Goal: Transaction & Acquisition: Purchase product/service

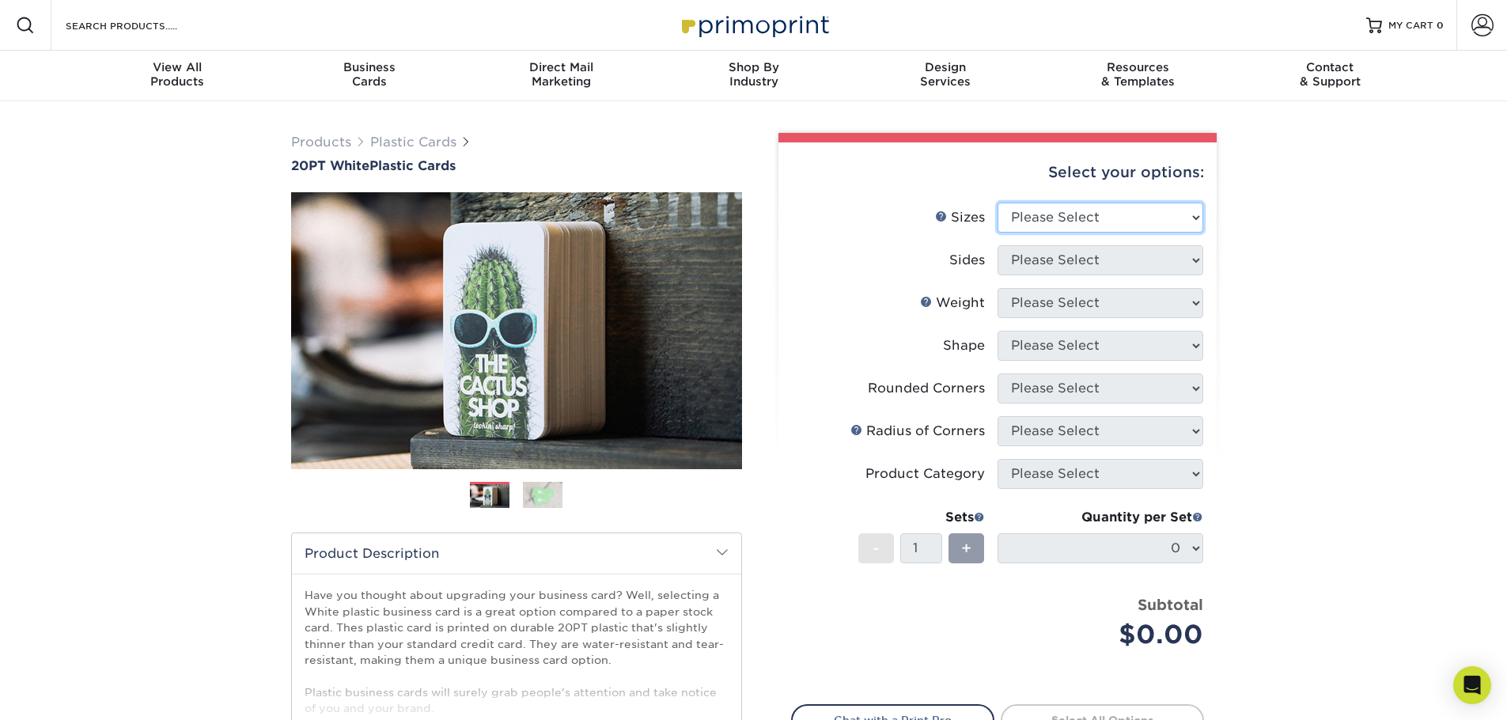
click at [1116, 210] on select "Please Select 2" x 3.5" 2" x 8" 2.12" x 3.375" 2.5" x 2.5" 4.25" x 6"" at bounding box center [1101, 218] width 206 height 30
select select "2.00x3.50"
click at [998, 203] on select "Please Select 2" x 3.5" 2" x 8" 2.12" x 3.375" 2.5" x 2.5" 4.25" x 6"" at bounding box center [1101, 218] width 206 height 30
click at [1073, 256] on select "Please Select Print Both Sides Print Front Only" at bounding box center [1101, 260] width 206 height 30
select select "32d3c223-f82c-492b-b915-ba065a00862f"
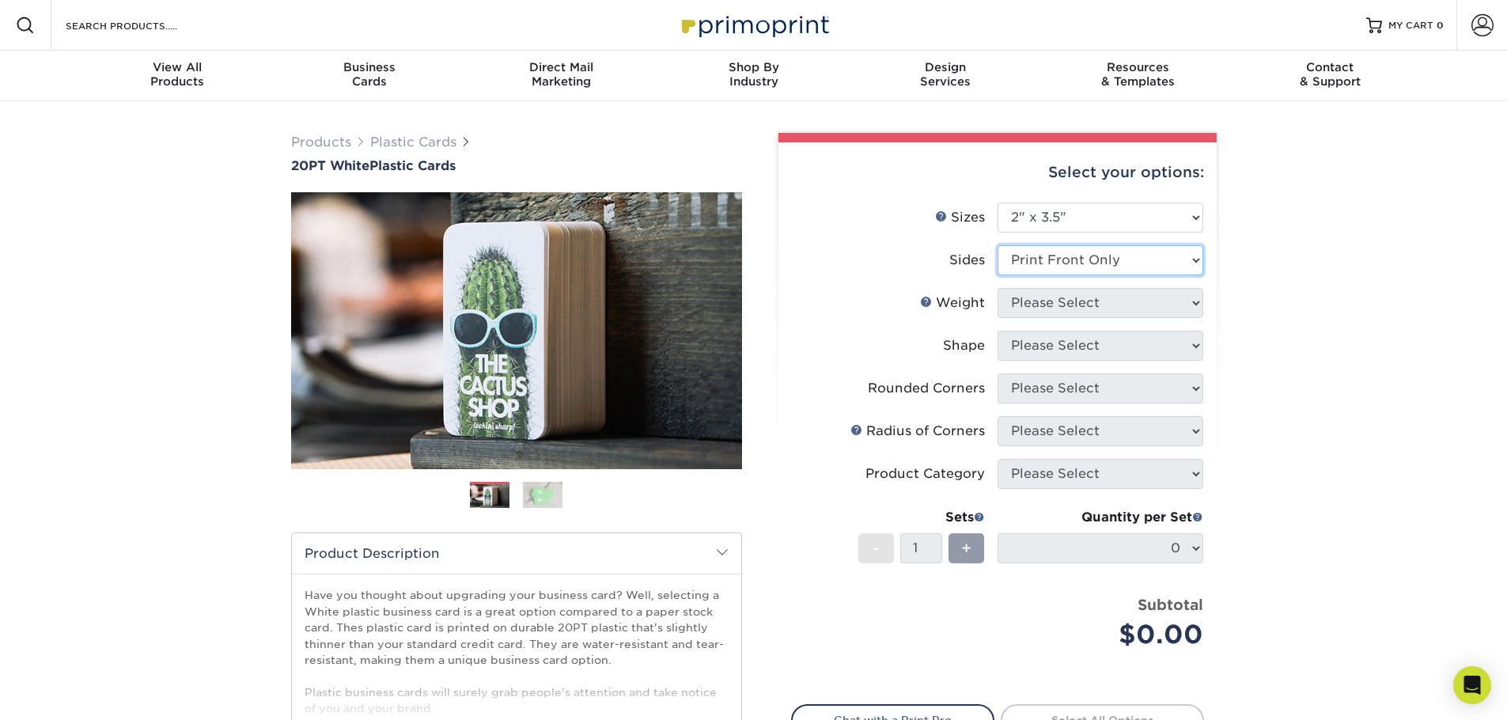
click at [998, 245] on select "Please Select Print Both Sides Print Front Only" at bounding box center [1101, 260] width 206 height 30
click at [1051, 307] on select "Please Select 20PT White Plastic" at bounding box center [1101, 303] width 206 height 30
select select "20PT White Plastic"
click at [998, 288] on select "Please Select 20PT White Plastic" at bounding box center [1101, 303] width 206 height 30
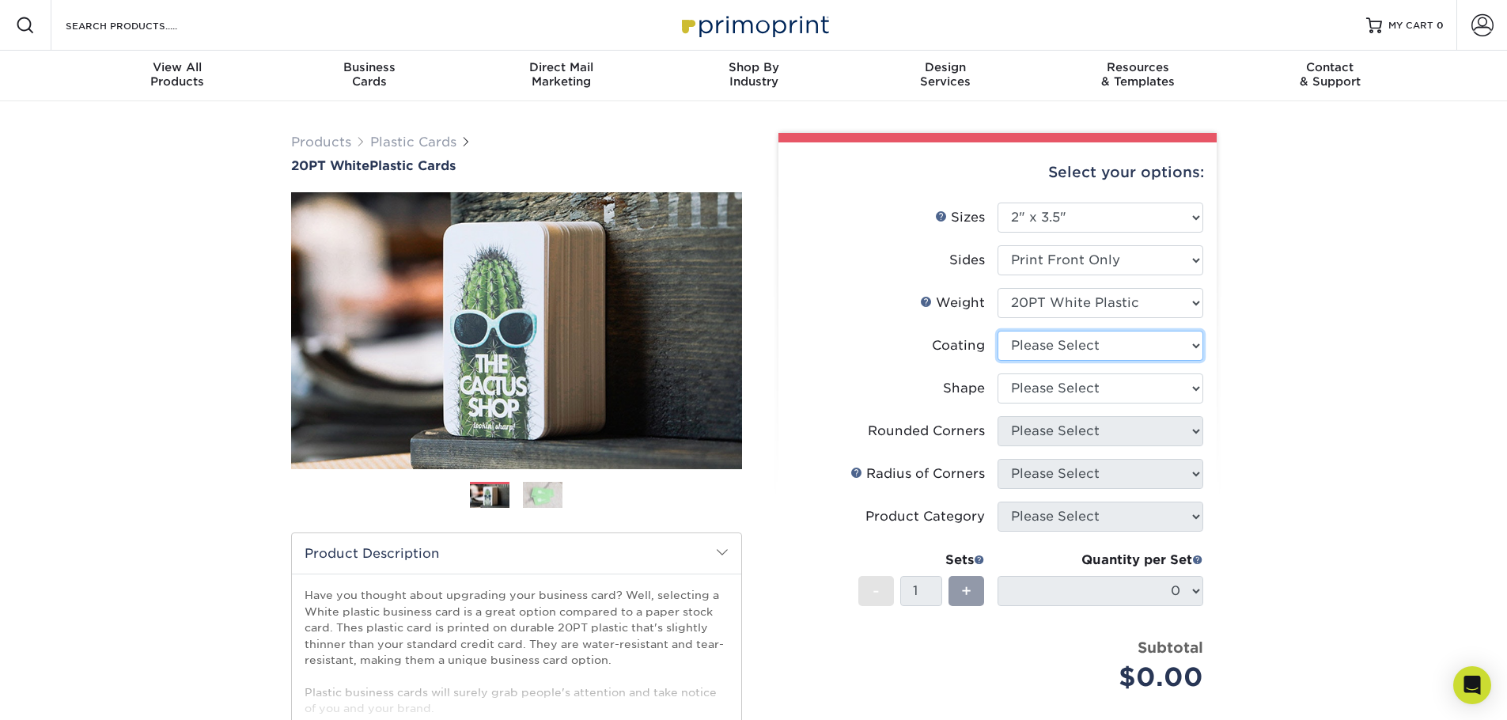
click at [1048, 343] on select at bounding box center [1101, 346] width 206 height 30
select select "3e7618de-abca-4bda-9f97-8b9129e913d8"
click at [998, 331] on select at bounding box center [1101, 346] width 206 height 30
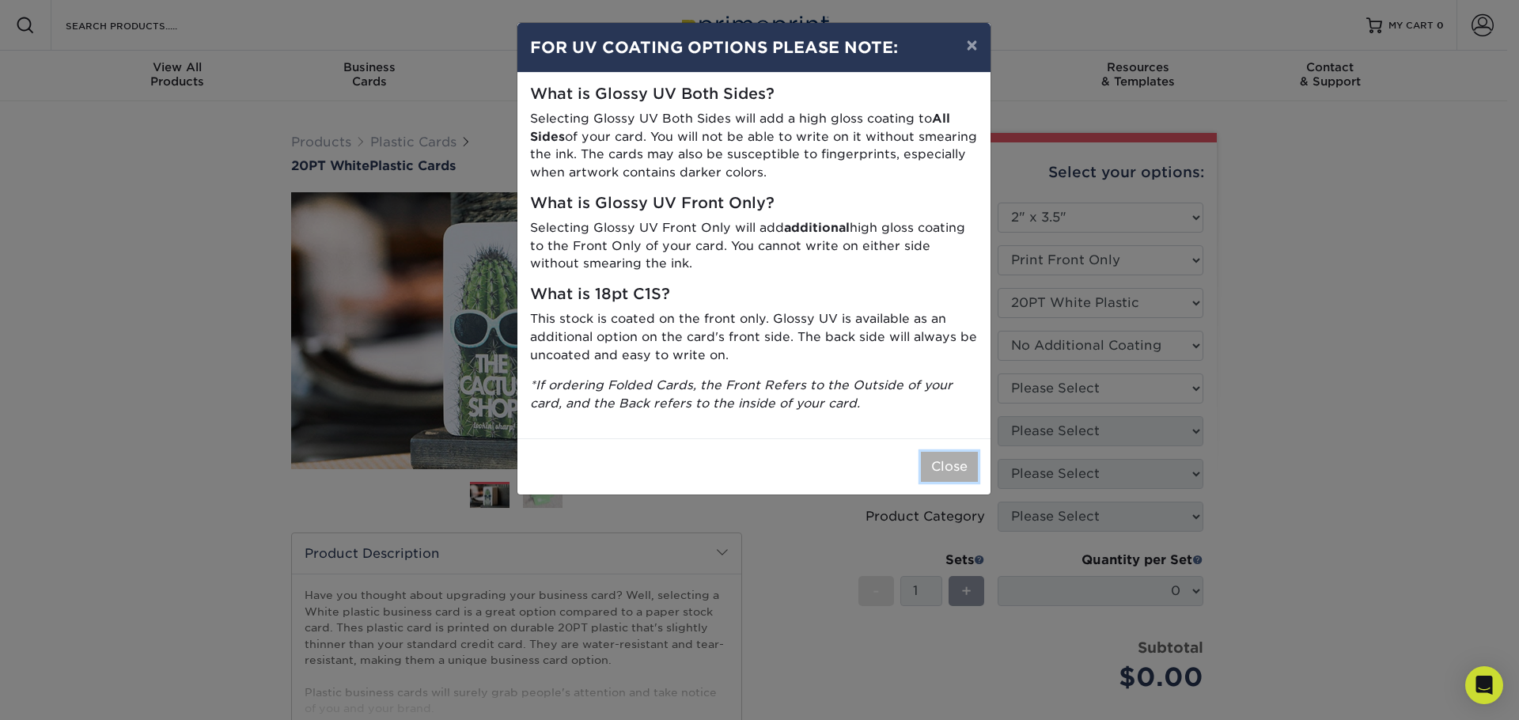
click at [937, 471] on button "Close" at bounding box center [949, 467] width 57 height 30
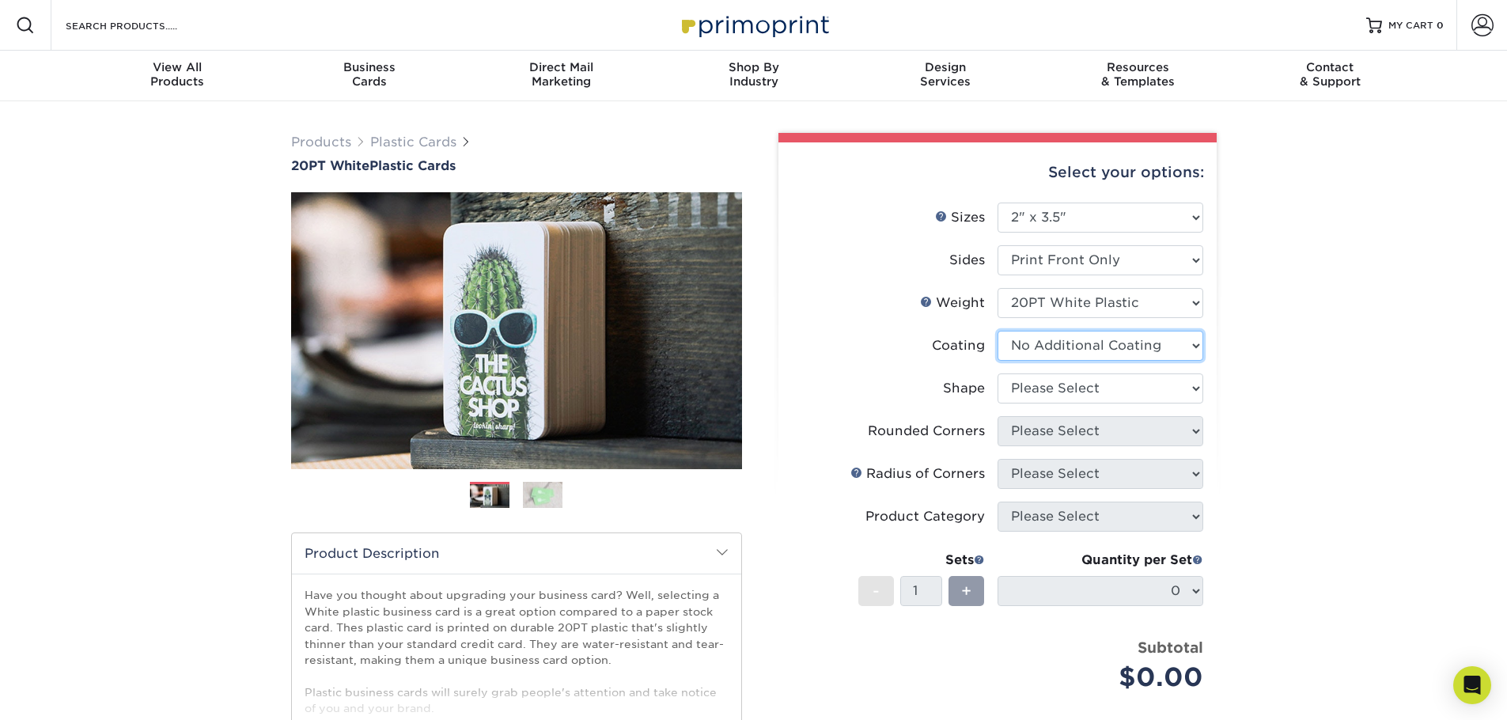
click at [1046, 353] on select at bounding box center [1101, 346] width 206 height 30
click at [1047, 349] on select at bounding box center [1101, 346] width 206 height 30
click at [1038, 388] on select "Please Select Oval Standard" at bounding box center [1101, 388] width 206 height 30
select select "standard"
click at [998, 373] on select "Please Select Oval Standard" at bounding box center [1101, 388] width 206 height 30
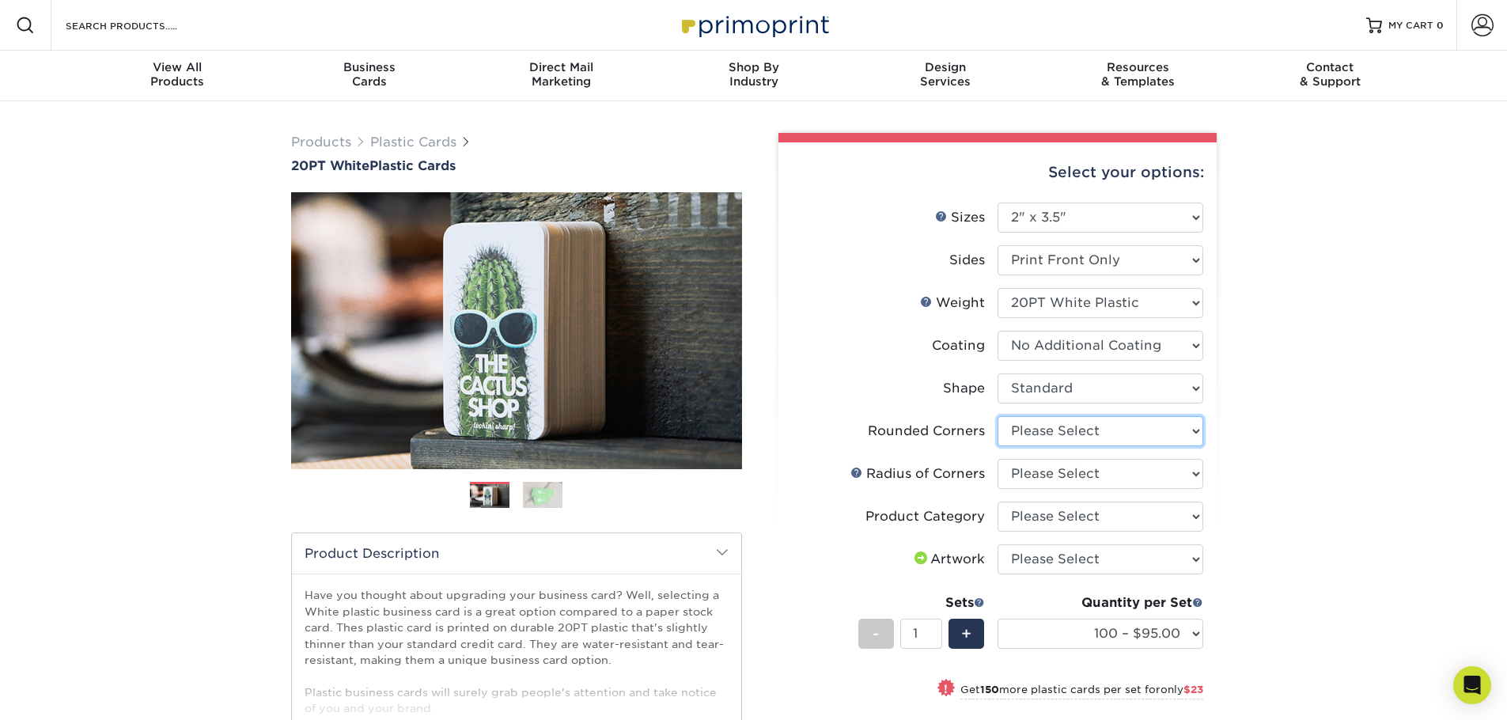
click at [1051, 429] on select "Please Select Yes - Round 4 Corners" at bounding box center [1101, 431] width 206 height 30
select select "7672df9e-0e0a-464d-8e1f-920c575e4da3"
click at [998, 416] on select "Please Select Yes - Round 4 Corners" at bounding box center [1101, 431] width 206 height 30
click at [1041, 479] on select "Please Select Rounded 1/8" Rounded 1/4"" at bounding box center [1101, 474] width 206 height 30
select select "589680c7-ee9a-431b-9d12-d7aeb1386a97"
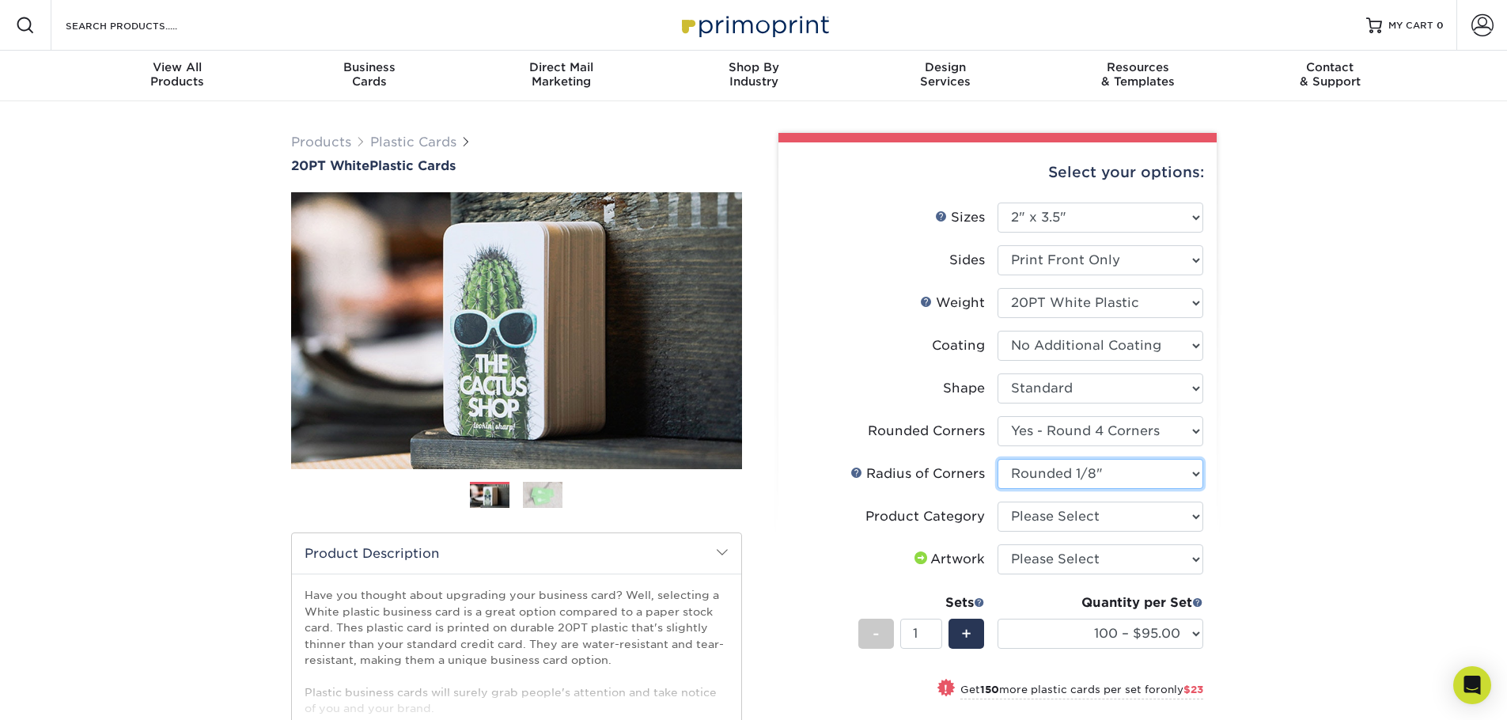
click at [998, 459] on select "Please Select Rounded 1/8" Rounded 1/4"" at bounding box center [1101, 474] width 206 height 30
click at [1038, 521] on select "Please Select Business Cards" at bounding box center [1101, 517] width 206 height 30
select select "3b5148f1-0588-4f88-a218-97bcfdce65c1"
click at [998, 502] on select "Please Select Business Cards" at bounding box center [1101, 517] width 206 height 30
click at [1057, 560] on select "Please Select I will upload files I need a design - $100" at bounding box center [1101, 559] width 206 height 30
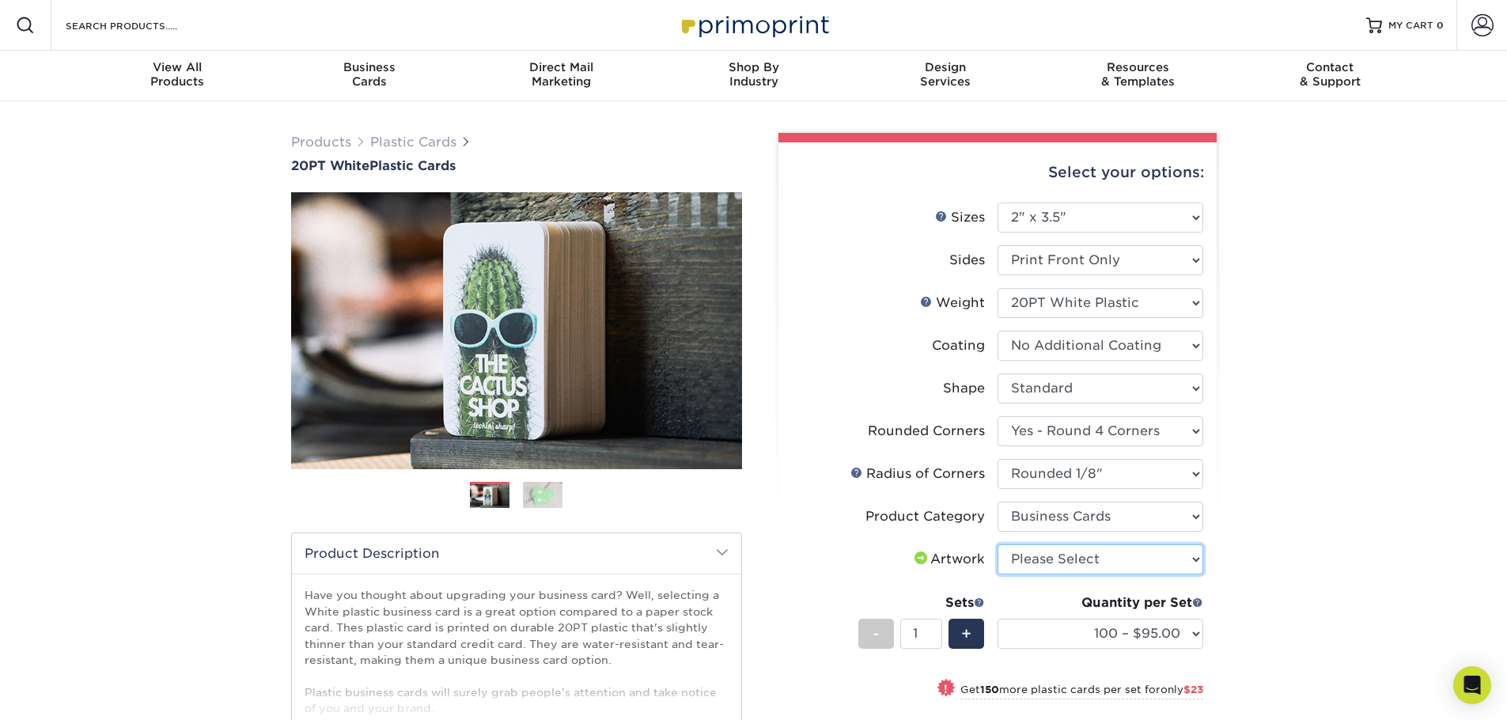
select select "upload"
click at [998, 544] on select "Please Select I will upload files I need a design - $100" at bounding box center [1101, 559] width 206 height 30
click at [1314, 571] on div "Products Plastic Cards 20PT White Plastic Cards Previous Next and" at bounding box center [753, 556] width 1507 height 911
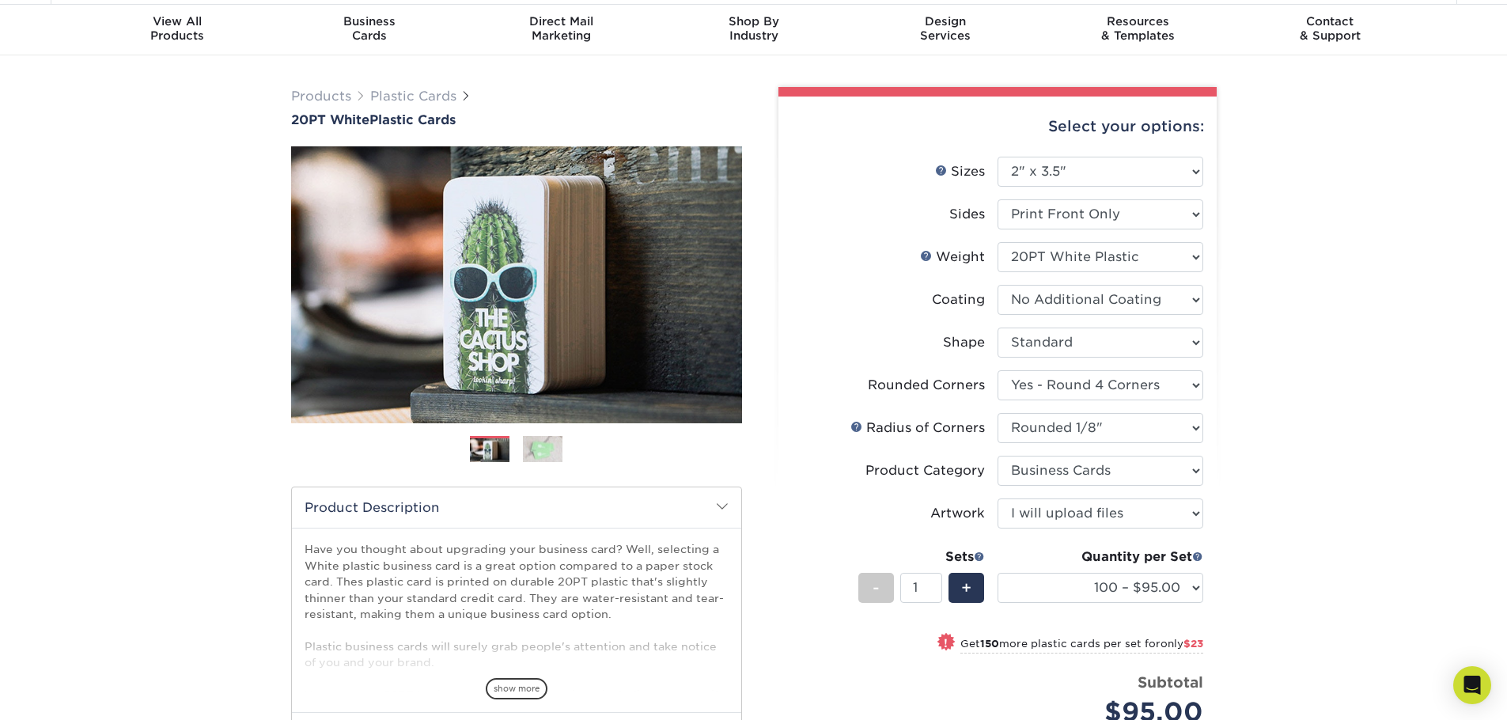
scroll to position [79, 0]
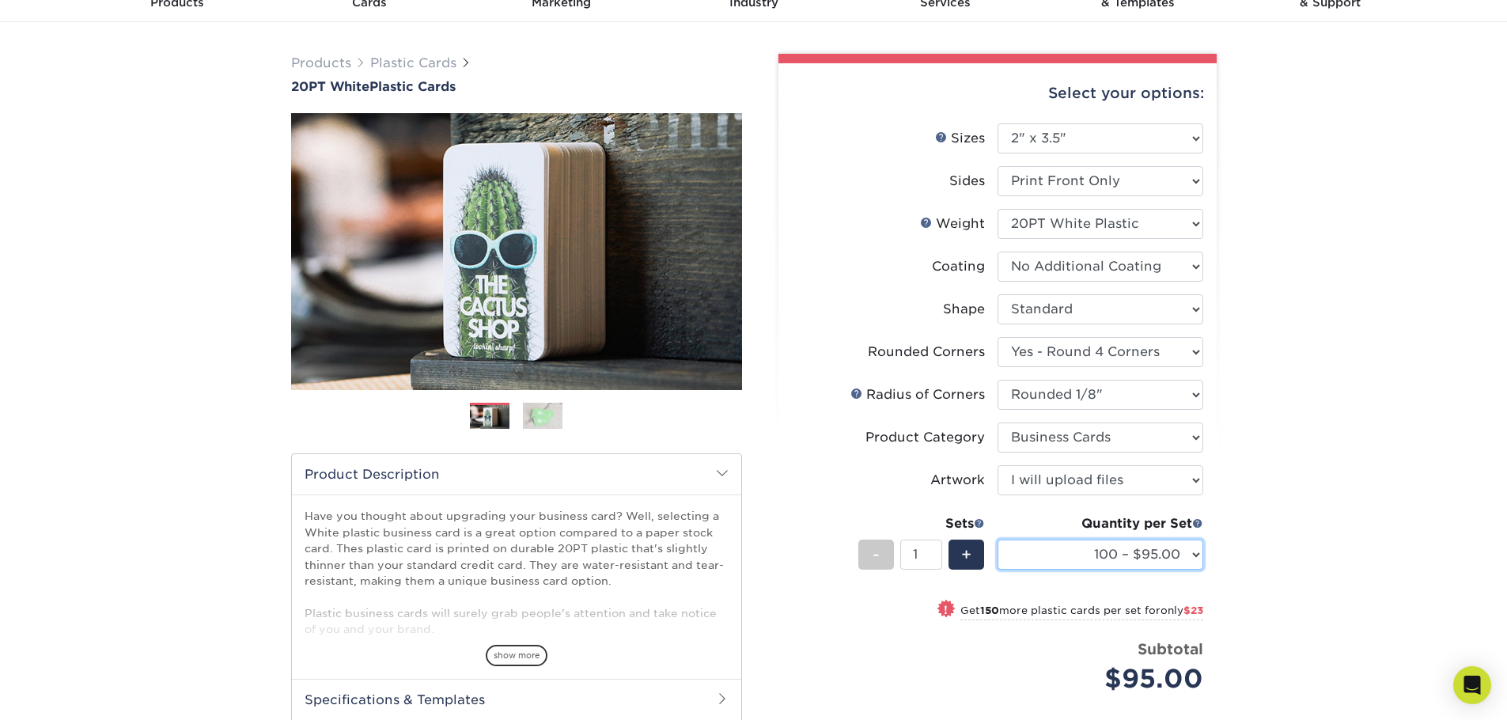
click at [1164, 551] on select "100 – $95.00 250 – $118.00 500 – $143.00 1000 – $172.00 2500 – $400.00 5000 – $…" at bounding box center [1101, 555] width 206 height 30
select select "500 – $143.00"
click at [998, 540] on select "100 – $95.00 250 – $118.00 500 – $143.00 1000 – $172.00 2500 – $400.00 5000 – $…" at bounding box center [1101, 555] width 206 height 30
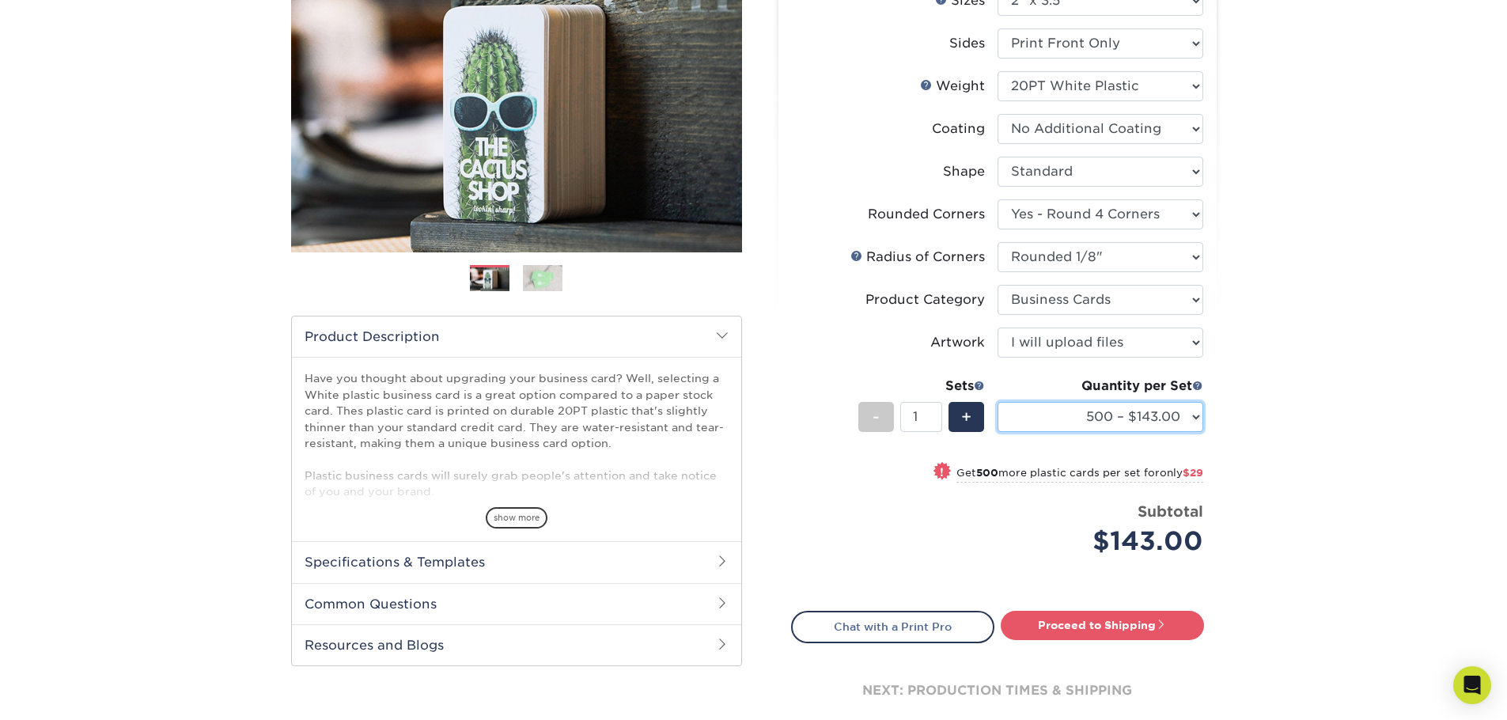
scroll to position [237, 0]
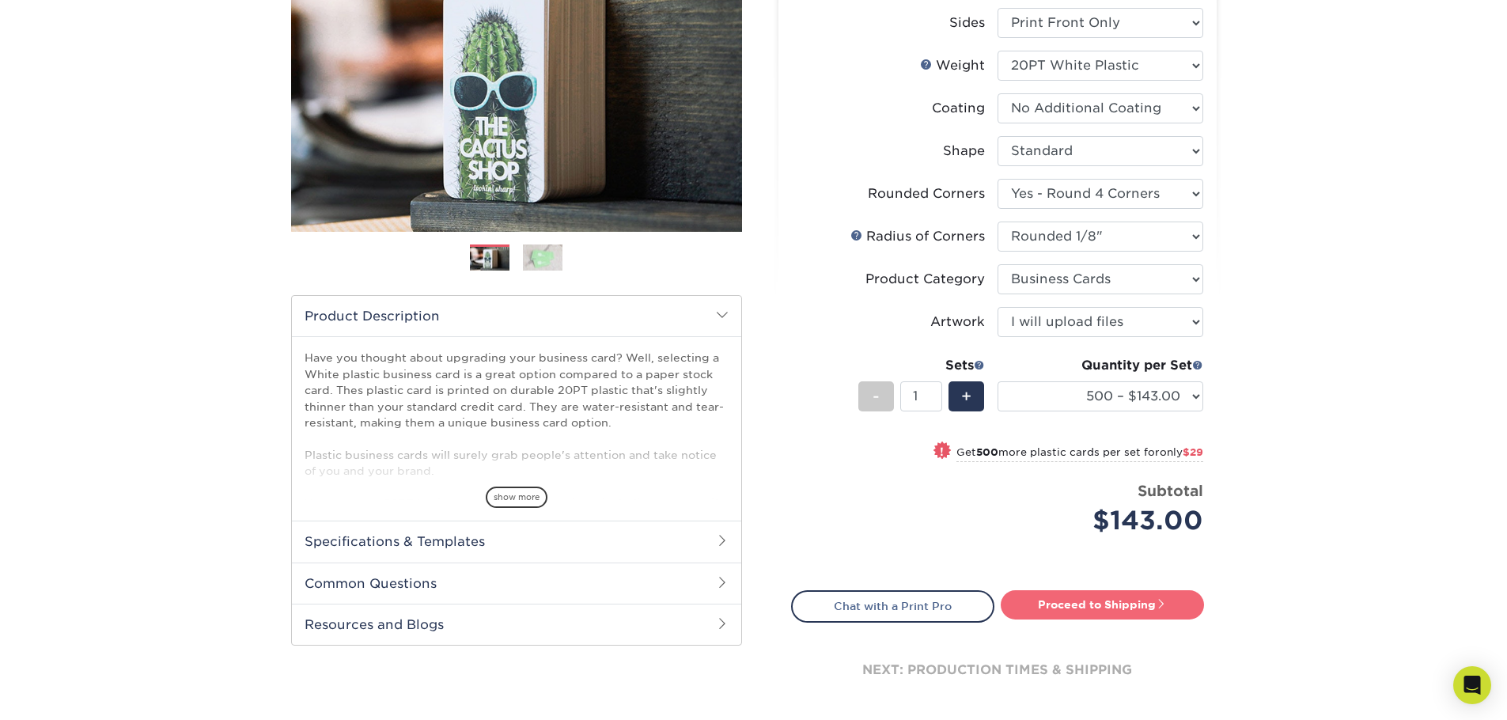
click at [1071, 609] on link "Proceed to Shipping" at bounding box center [1102, 604] width 203 height 28
type input "Set 1"
select select "dca29f73-4ee0-4ab9-ac10-0ad60ca139e9"
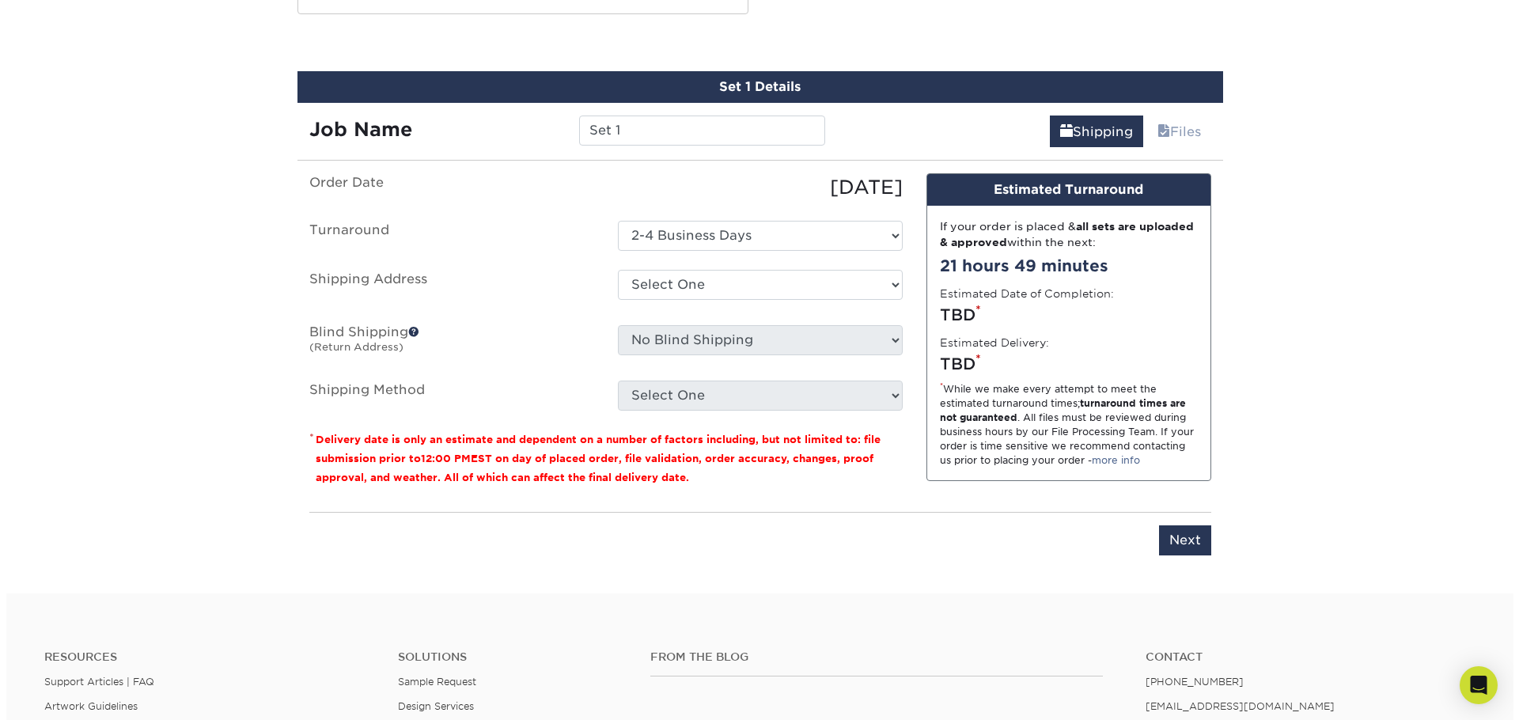
scroll to position [871, 0]
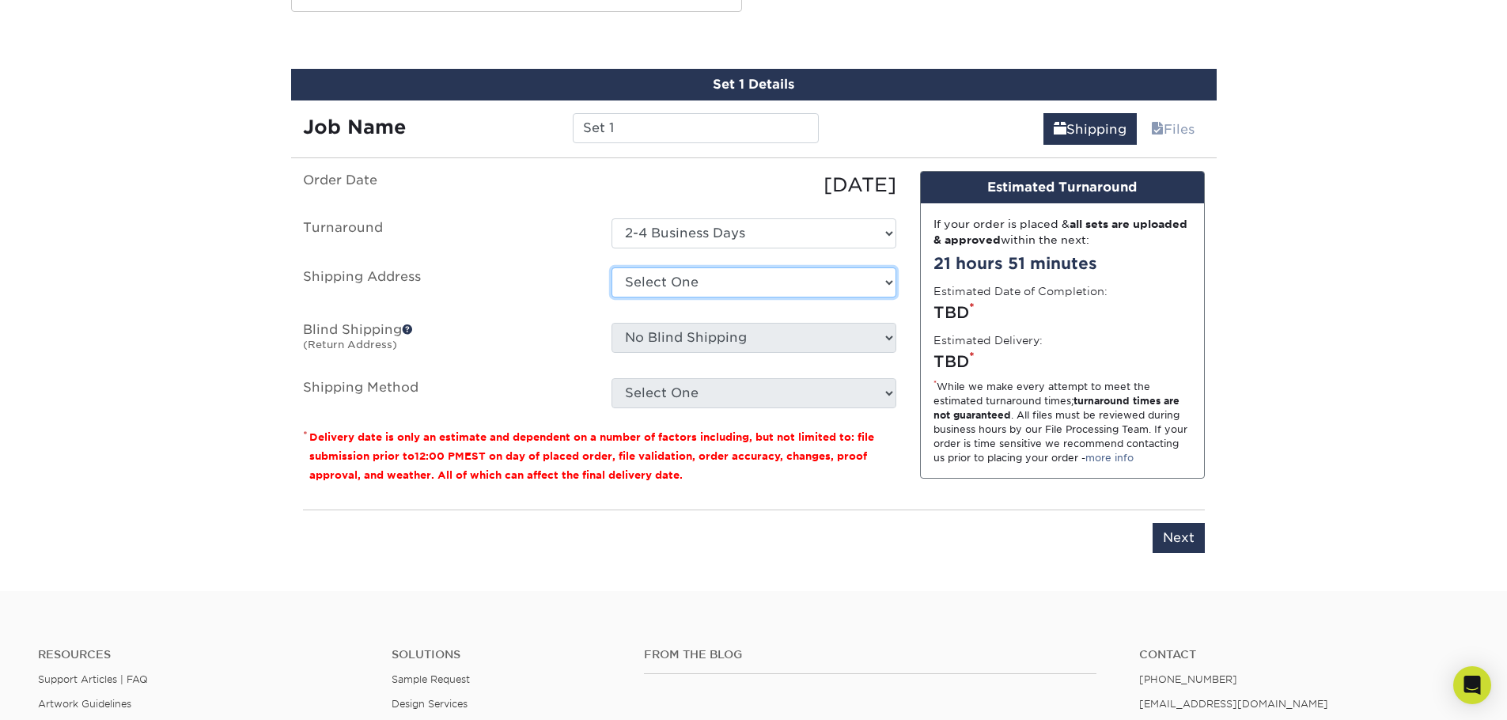
click at [669, 288] on select "Select One + Add New Address - Login" at bounding box center [754, 282] width 285 height 30
select select "newaddress"
click at [612, 267] on select "Select One + Add New Address - Login" at bounding box center [754, 282] width 285 height 30
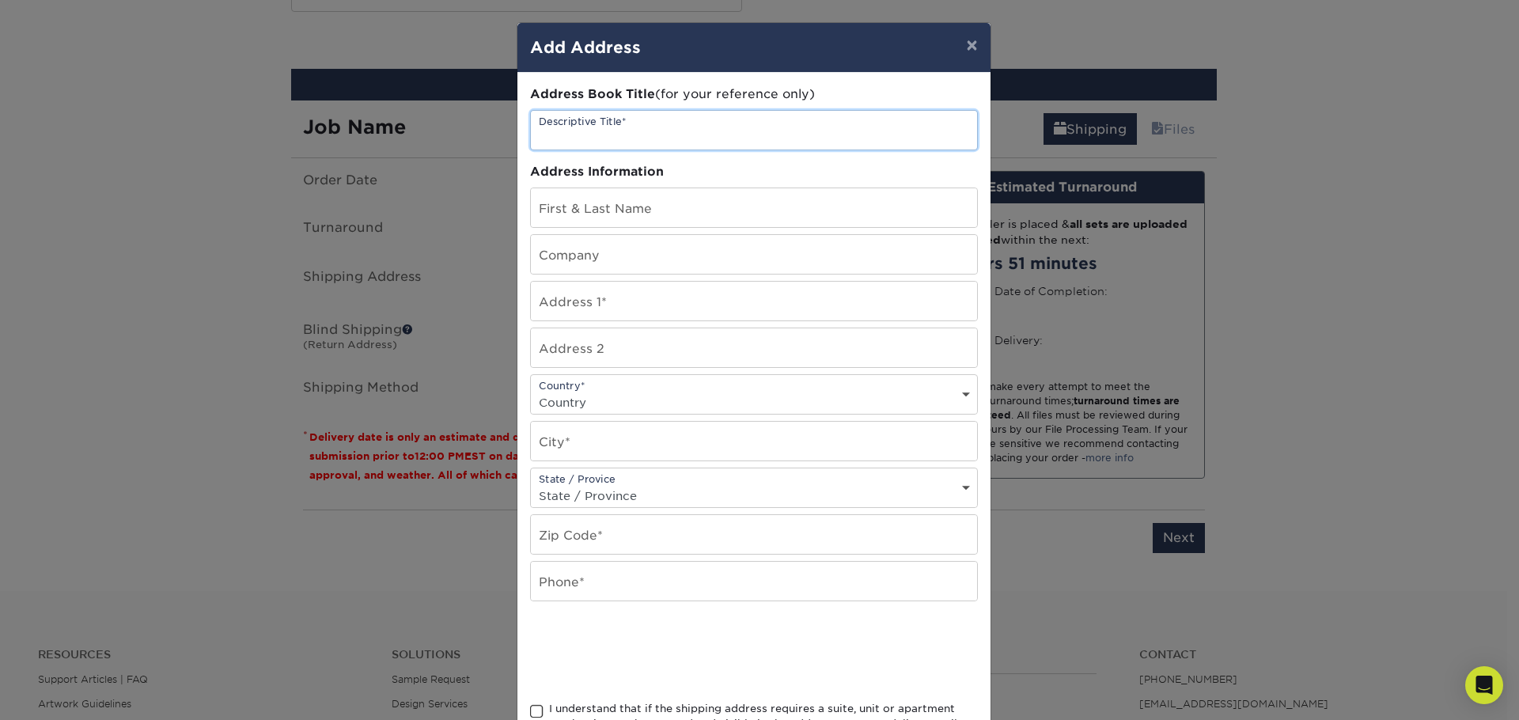
click at [647, 126] on input "text" at bounding box center [754, 130] width 446 height 39
click at [638, 130] on input "text" at bounding box center [754, 130] width 446 height 39
type input "Work"
type input "[PERSON_NAME]"
type input "South Side Signs"
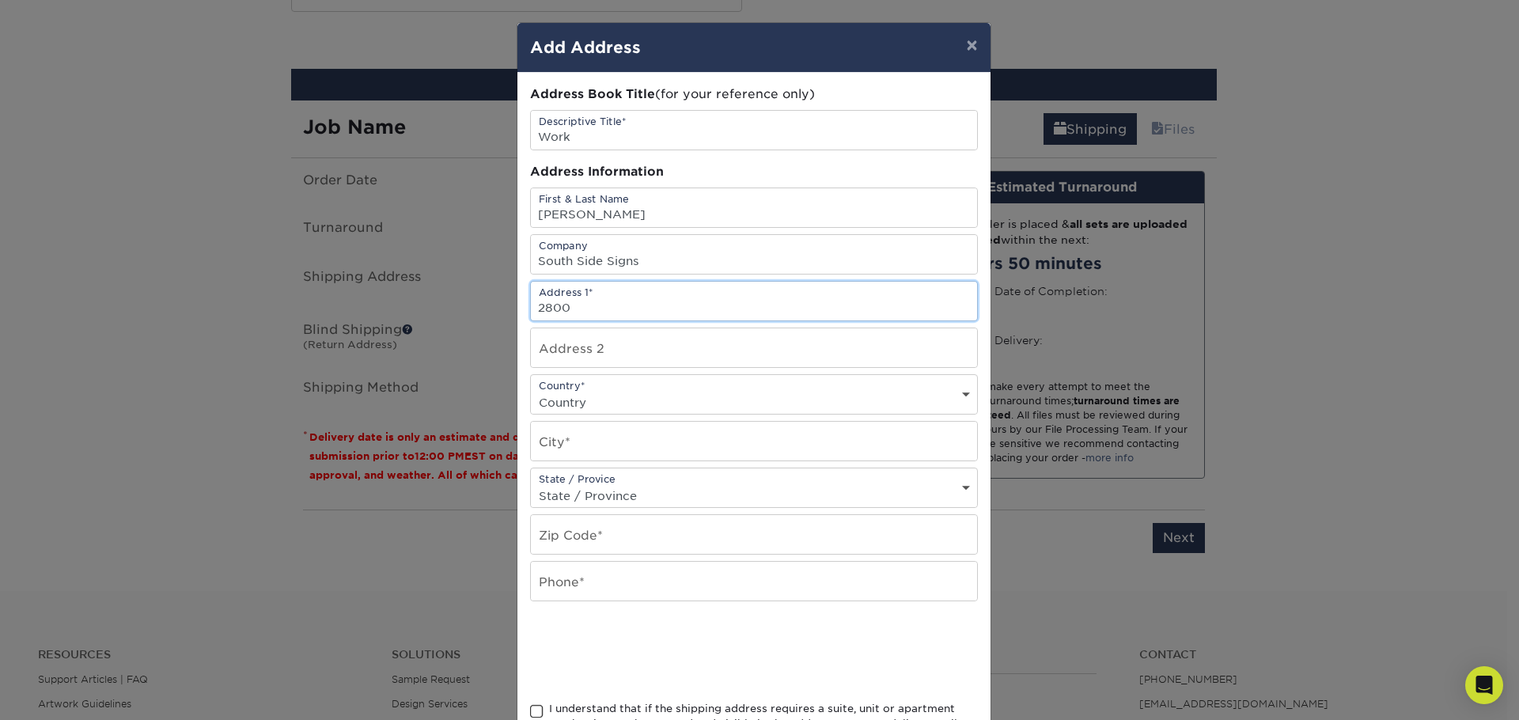
type input "[STREET_ADDRESS]"
type input "A101"
select select "US"
type input "Lk [GEOGRAPHIC_DATA]"
select select "AZ"
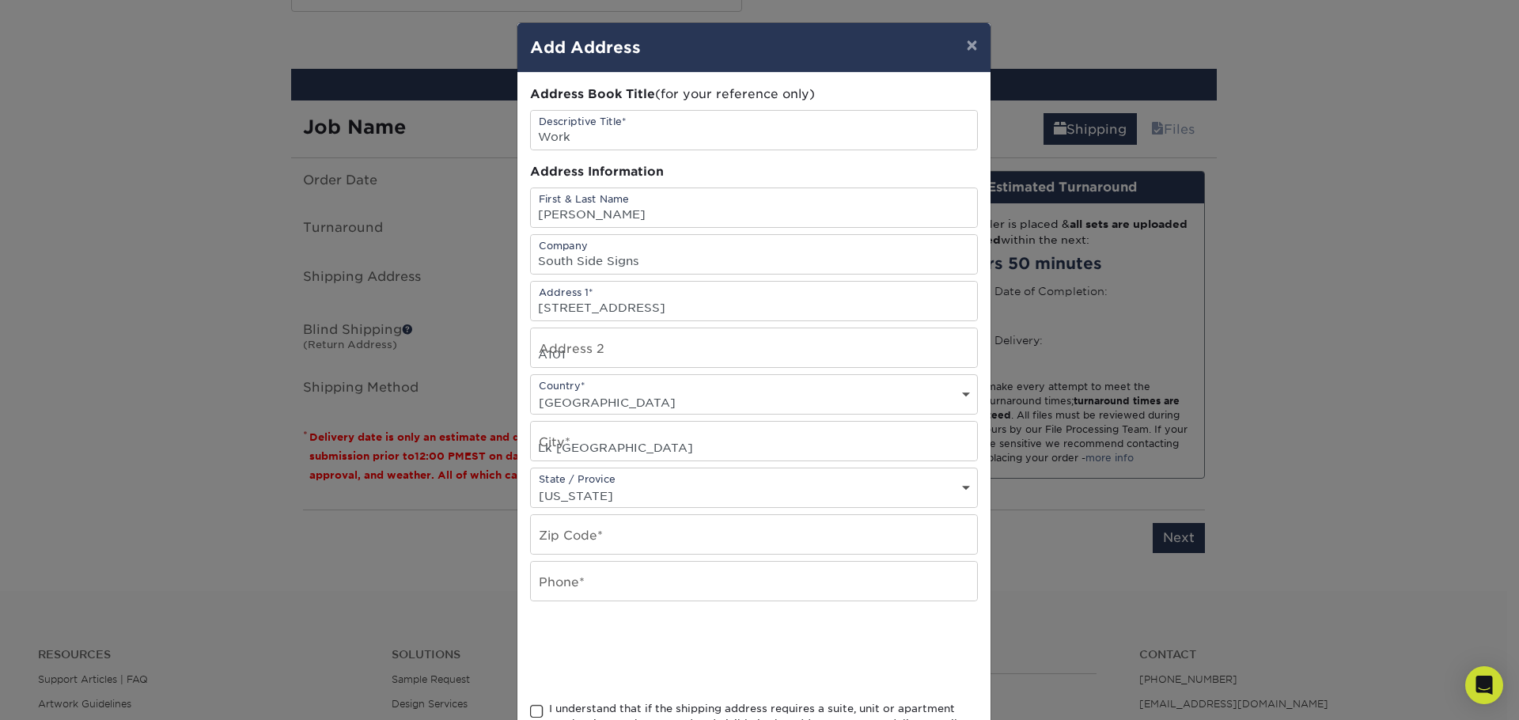
type input "86406"
type input "9288464434"
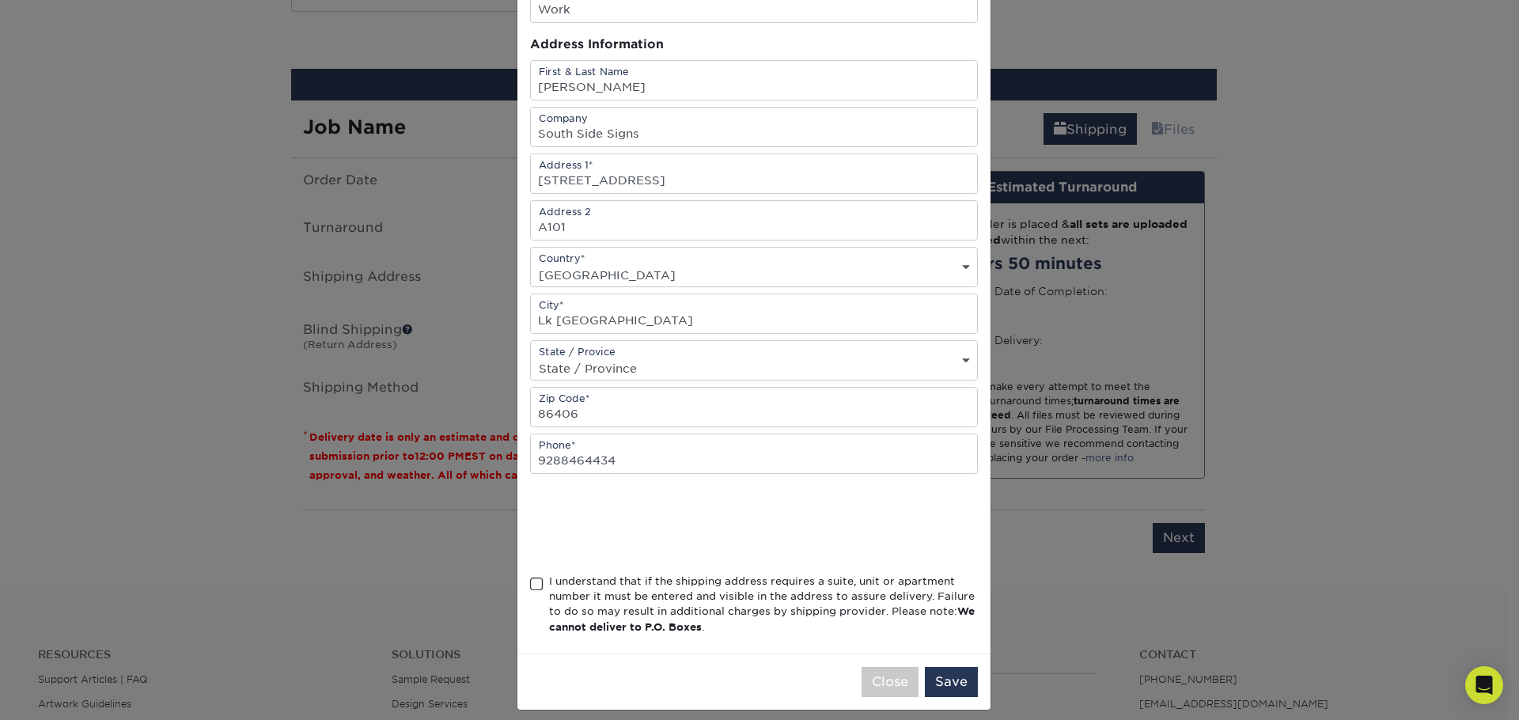
scroll to position [140, 0]
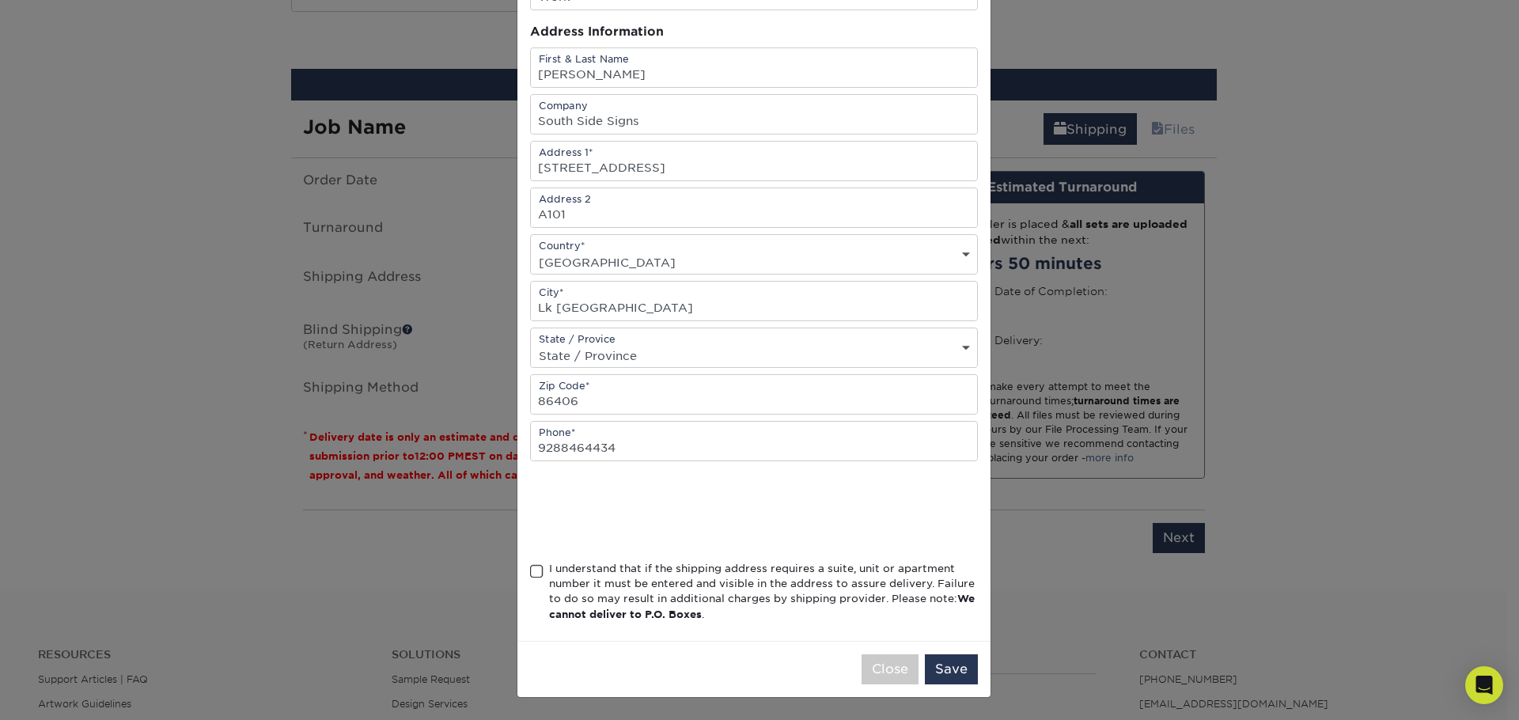
click at [530, 566] on span at bounding box center [536, 571] width 13 height 15
click at [0, 0] on input "I understand that if the shipping address requires a suite, unit or apartment n…" at bounding box center [0, 0] width 0 height 0
click at [955, 669] on button "Save" at bounding box center [951, 669] width 53 height 30
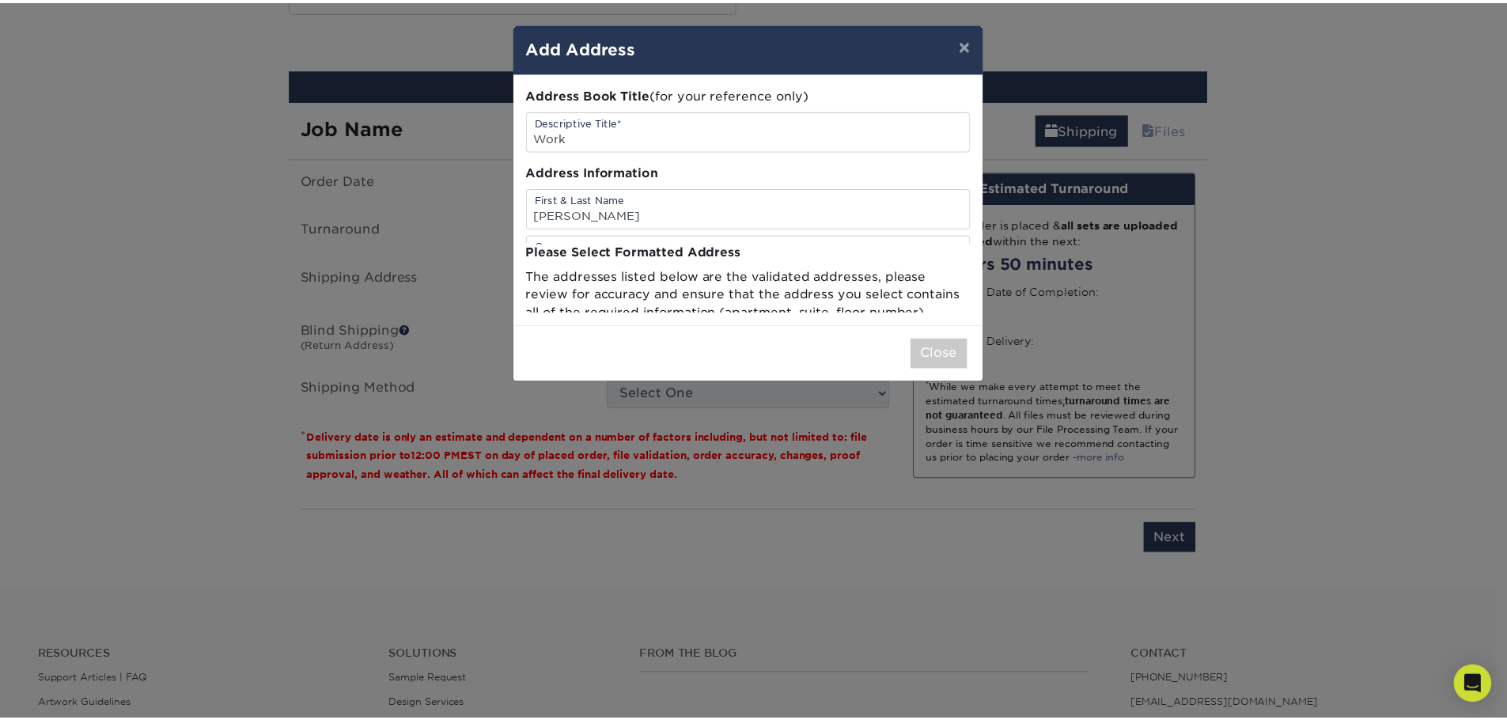
scroll to position [0, 0]
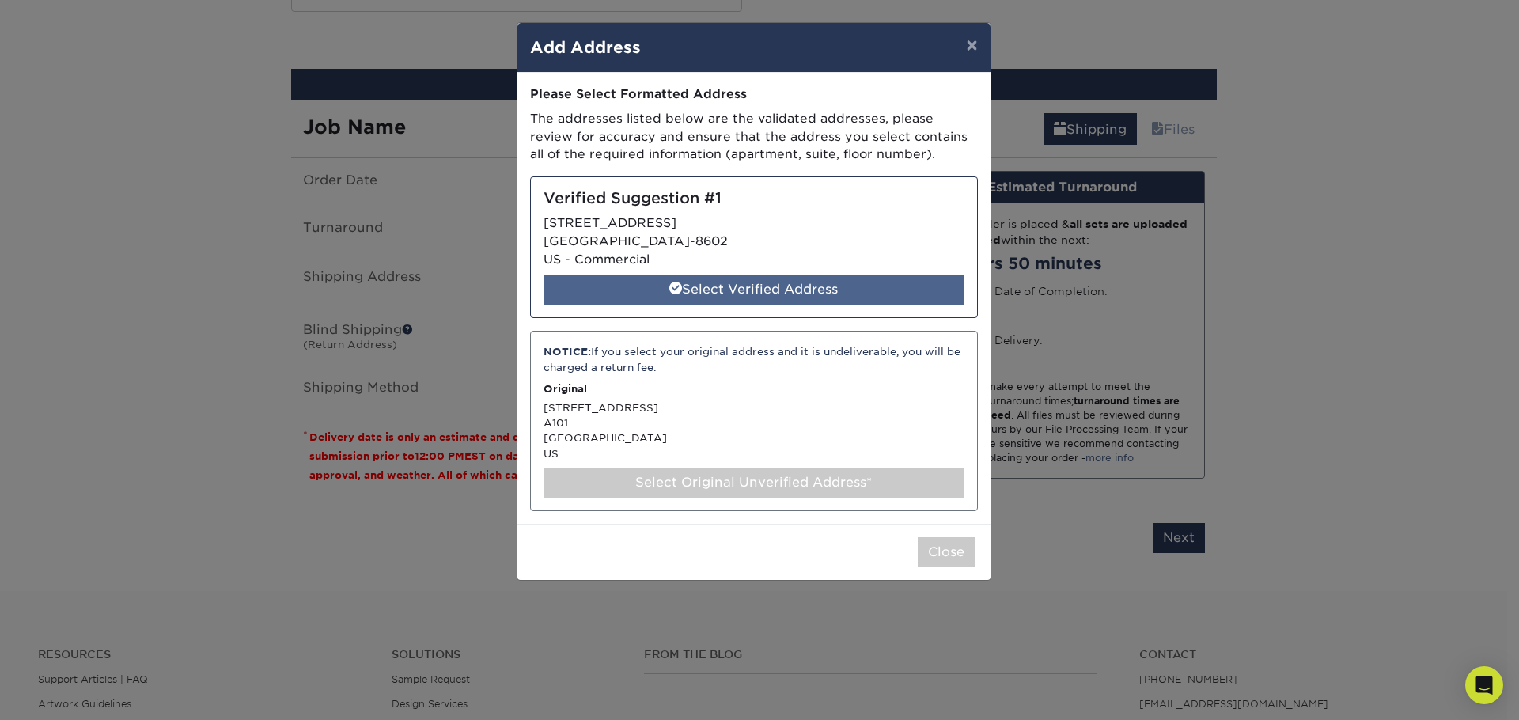
click at [762, 286] on div "Select Verified Address" at bounding box center [754, 290] width 421 height 30
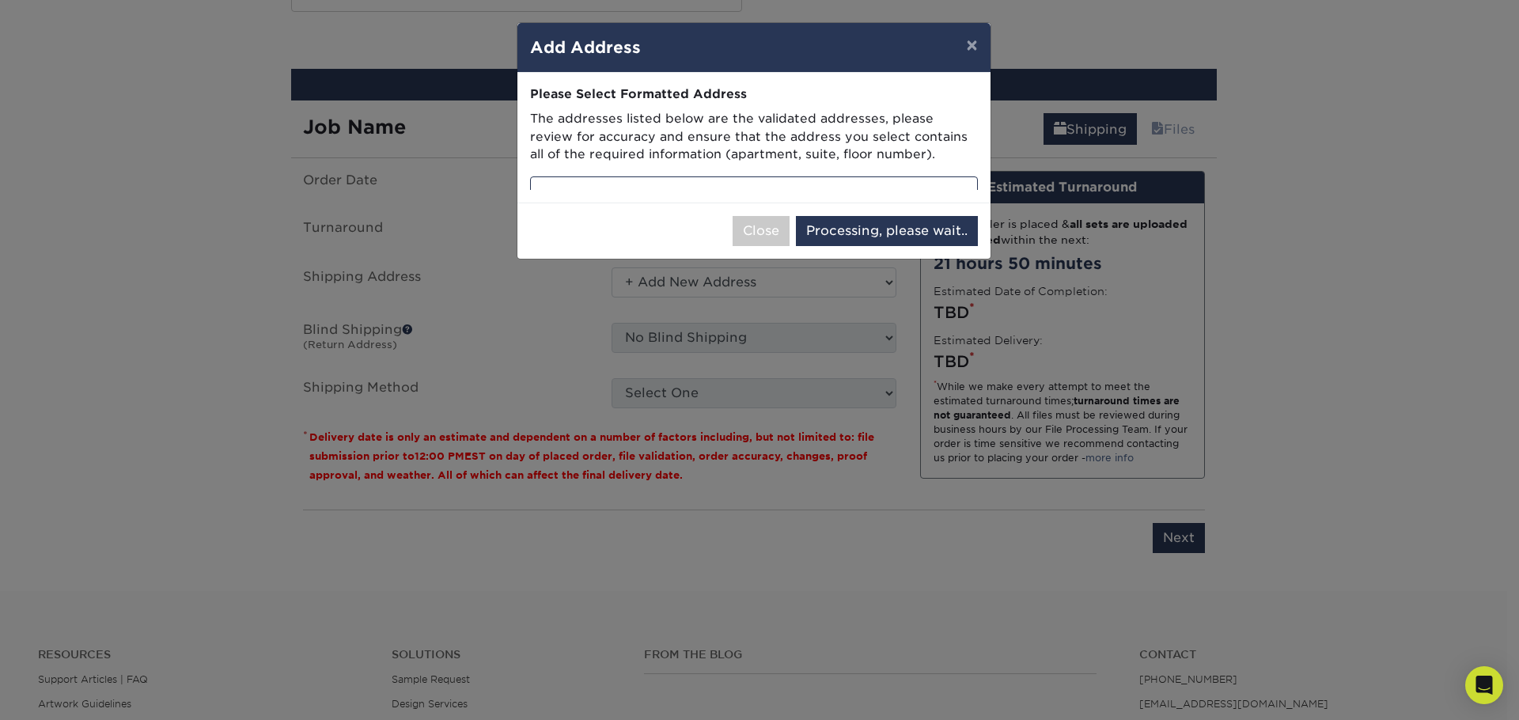
select select "285831"
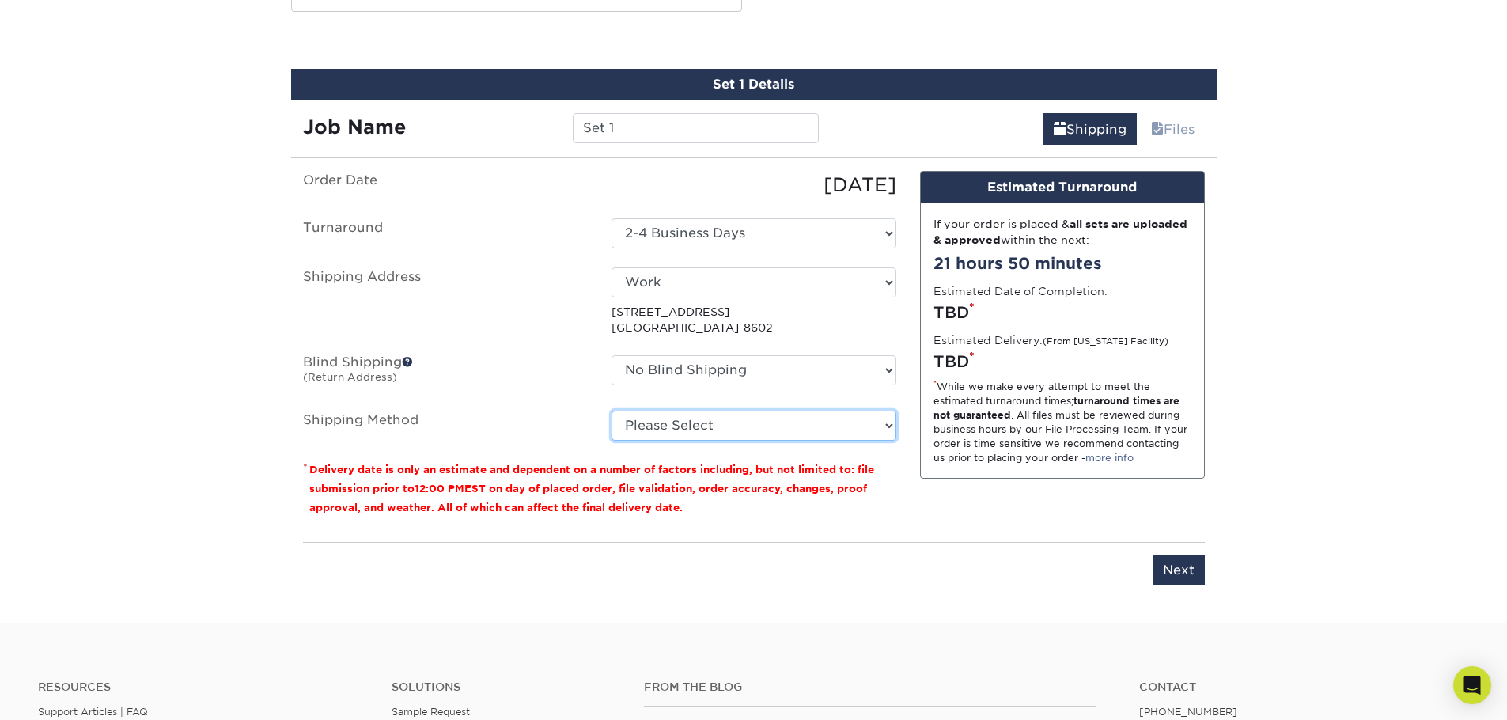
click at [695, 430] on select "Please Select Ground Shipping (+$8.96) 3 Day Shipping Service (+$17.56) 2 Day A…" at bounding box center [754, 426] width 285 height 30
select select "03"
click at [612, 411] on select "Please Select Ground Shipping (+$8.96) 3 Day Shipping Service (+$17.56) 2 Day A…" at bounding box center [754, 426] width 285 height 30
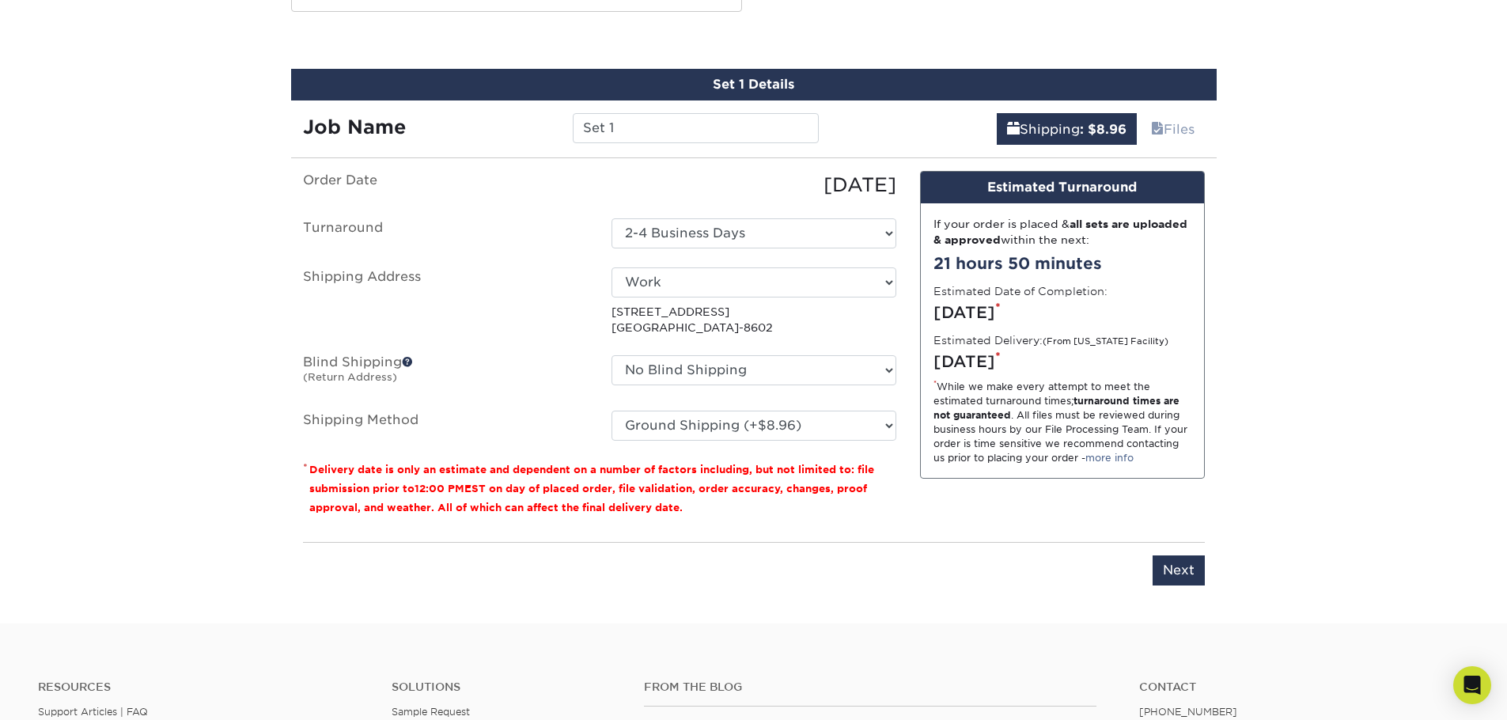
click at [891, 518] on div "Order Date [DATE] [GEOGRAPHIC_DATA] Select One 2-4 Business Days Shipping Addre…" at bounding box center [599, 350] width 617 height 358
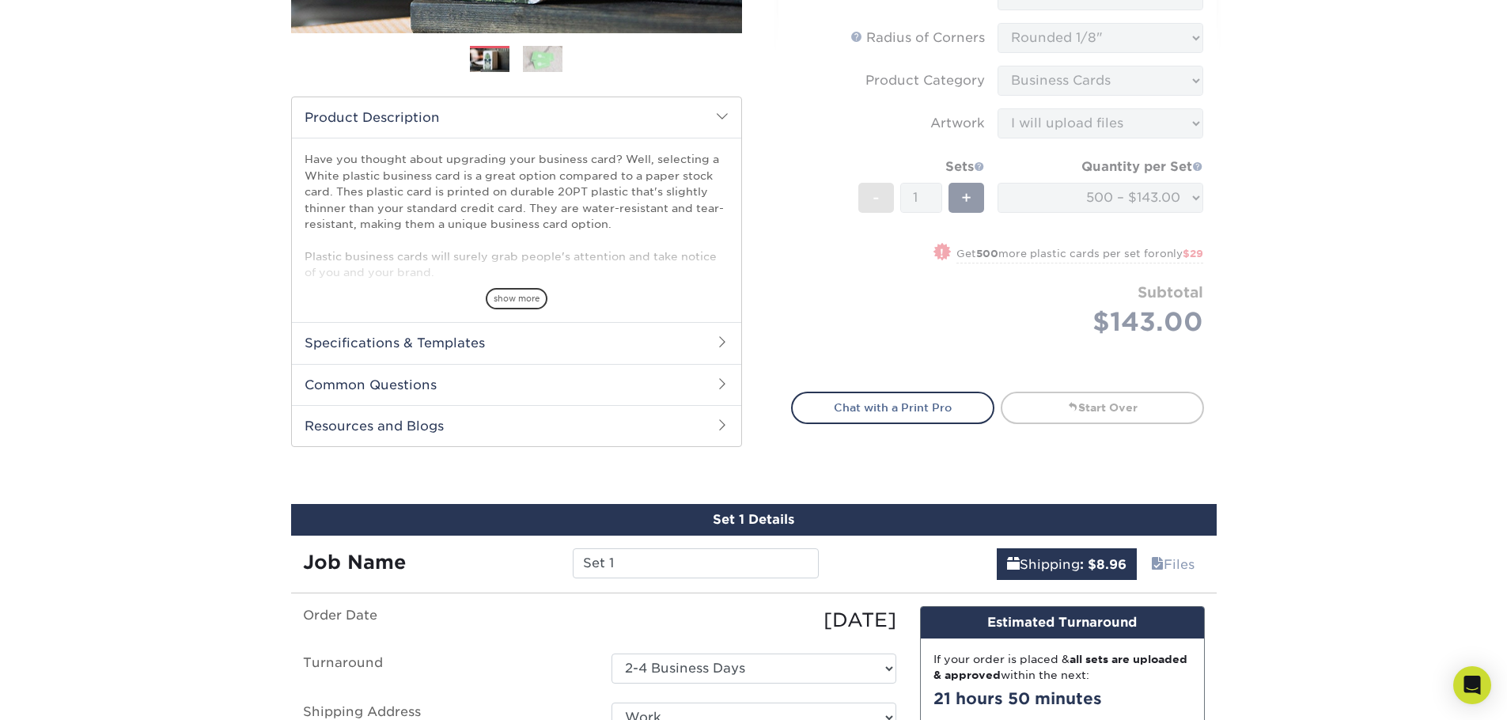
scroll to position [396, 0]
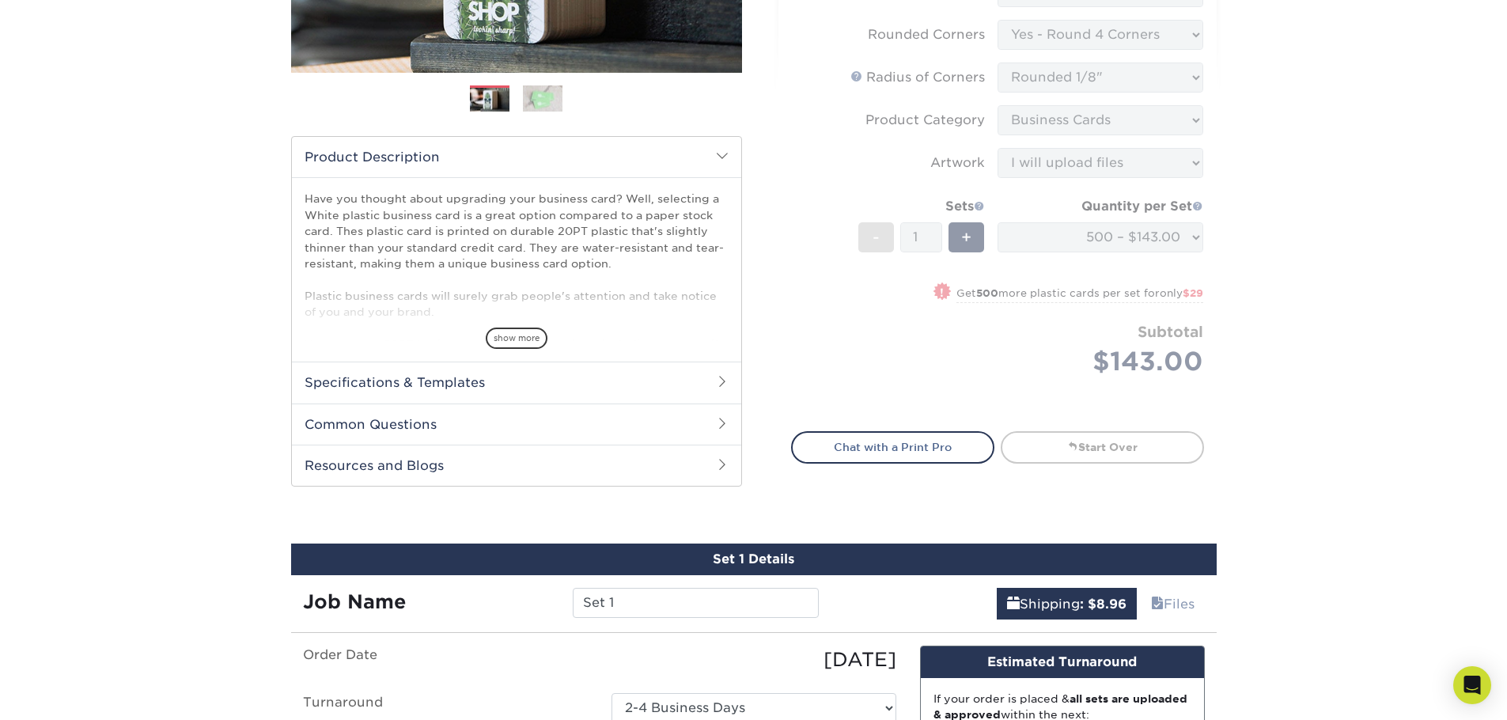
click at [1322, 487] on div "Products Plastic Cards 20PT White Plastic Cards Previous Next and" at bounding box center [753, 401] width 1507 height 1393
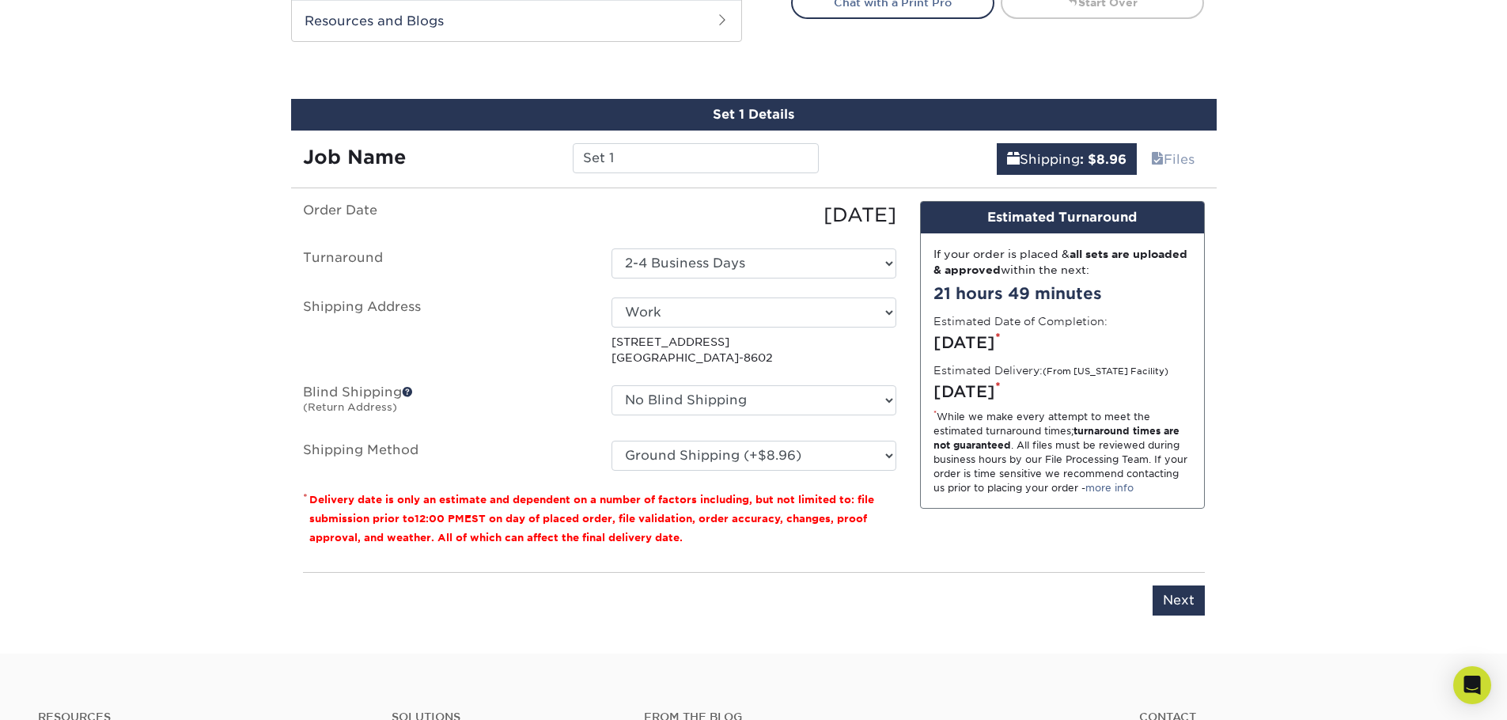
scroll to position [871, 0]
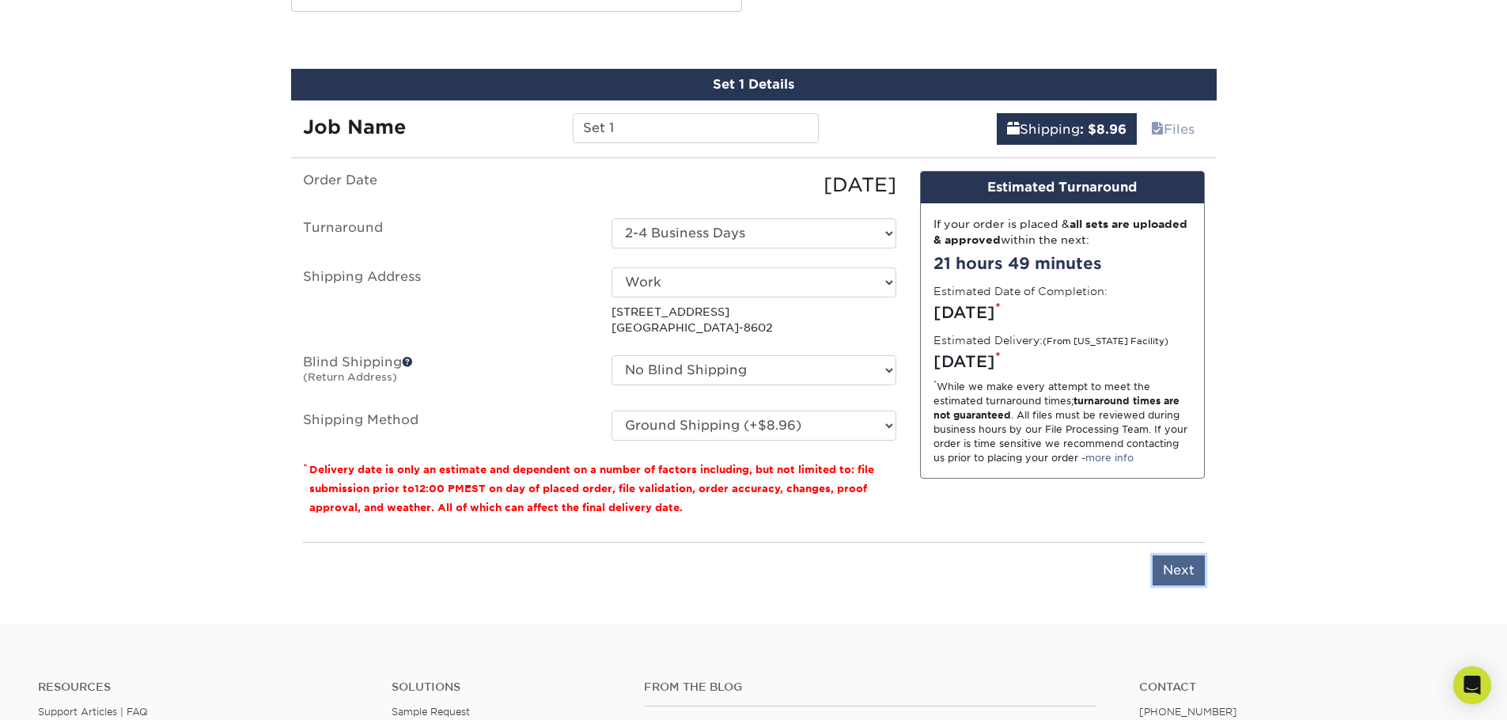
click at [1168, 561] on input "Next" at bounding box center [1179, 570] width 52 height 30
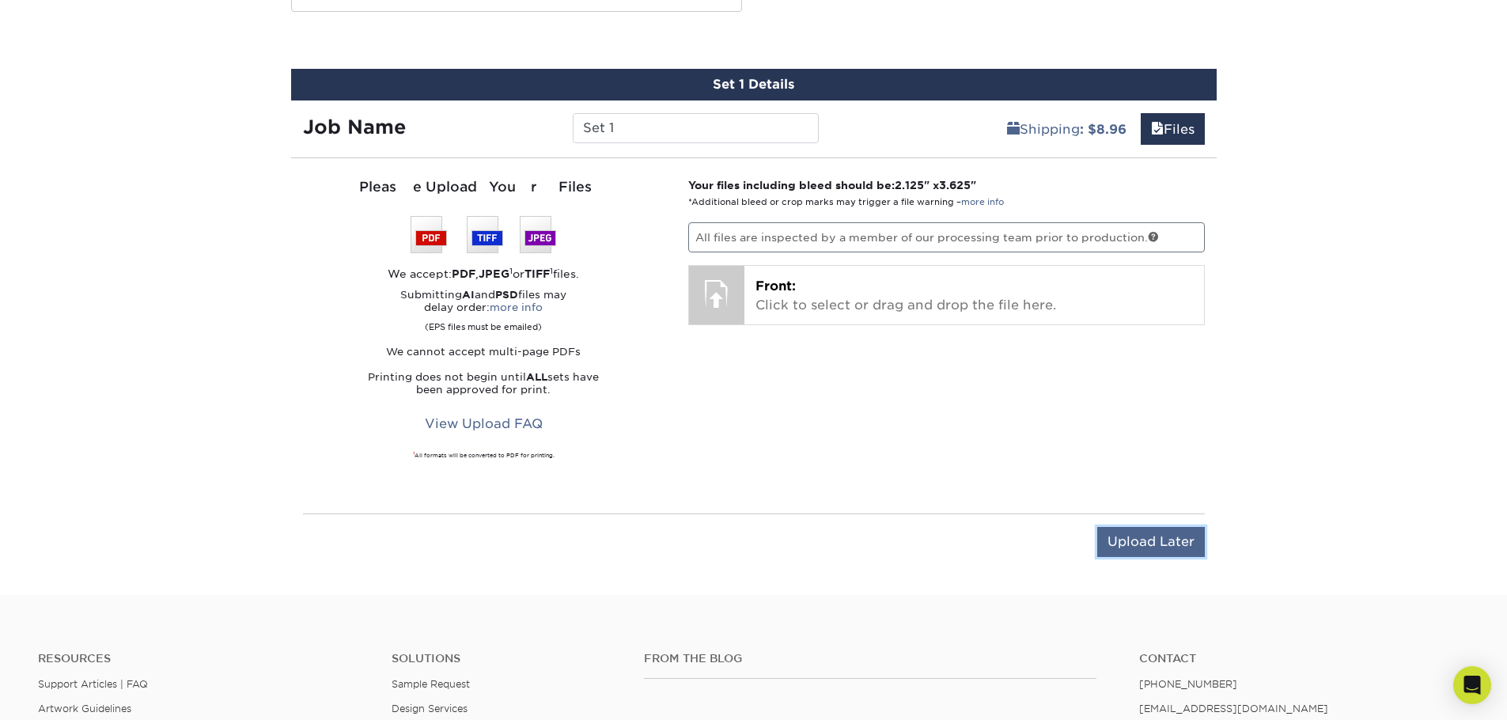
click at [1136, 530] on input "Upload Later" at bounding box center [1151, 542] width 108 height 30
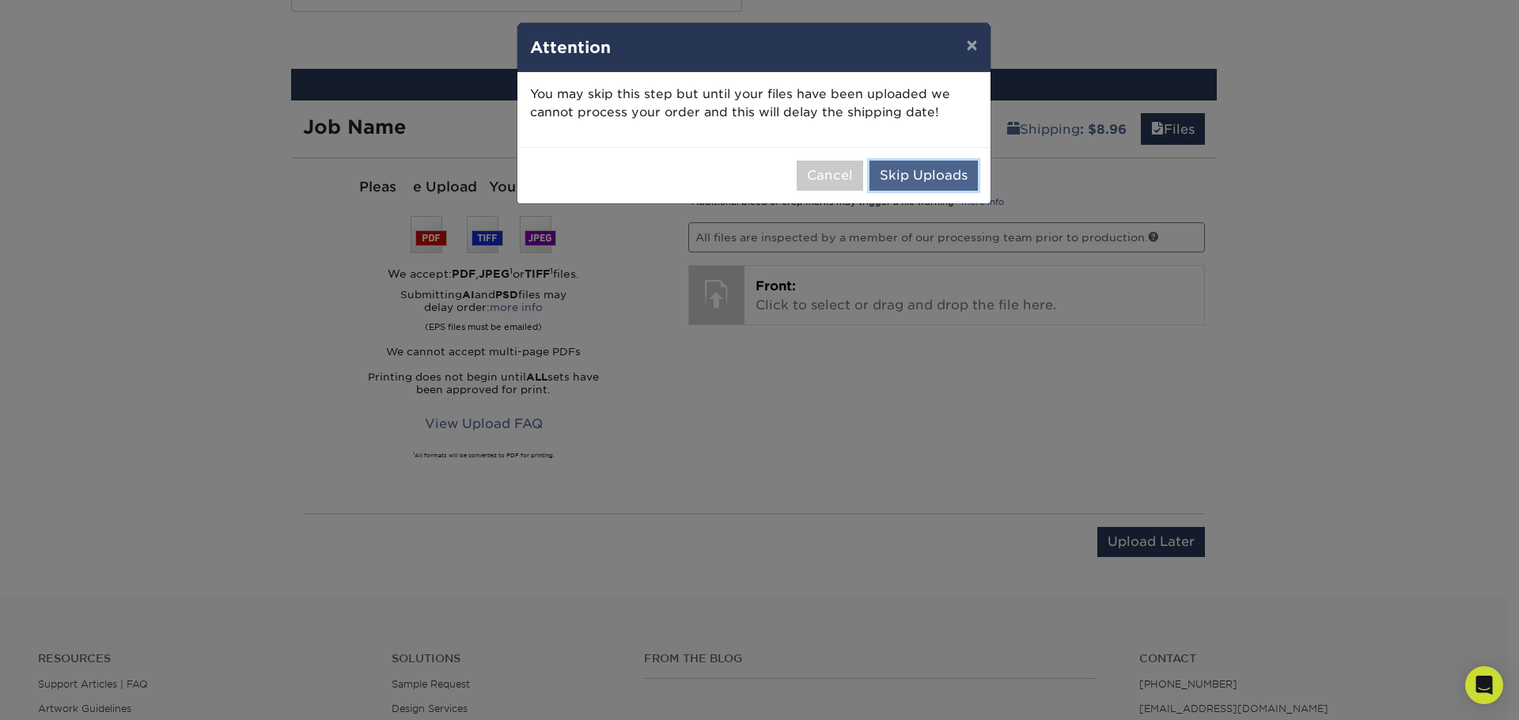
click at [914, 163] on button "Skip Uploads" at bounding box center [924, 176] width 108 height 30
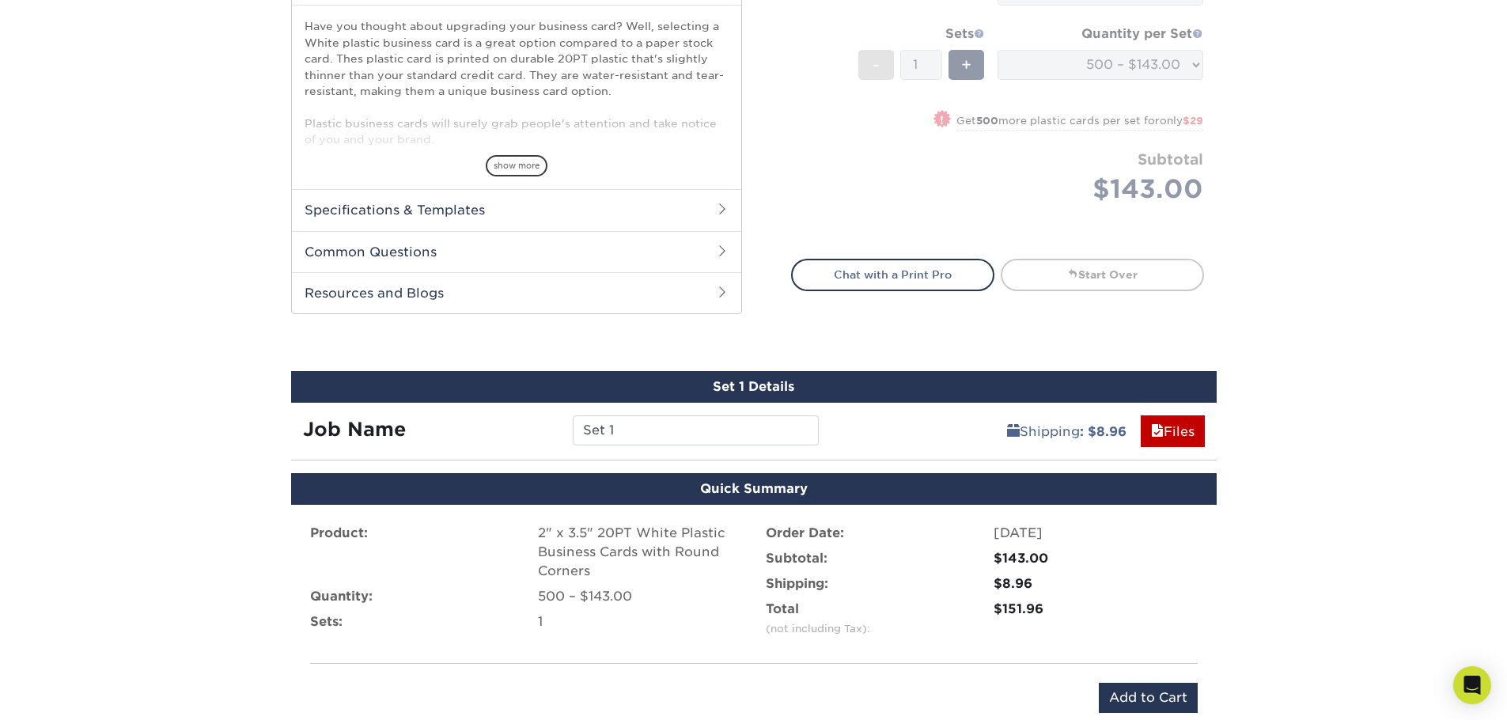
scroll to position [555, 0]
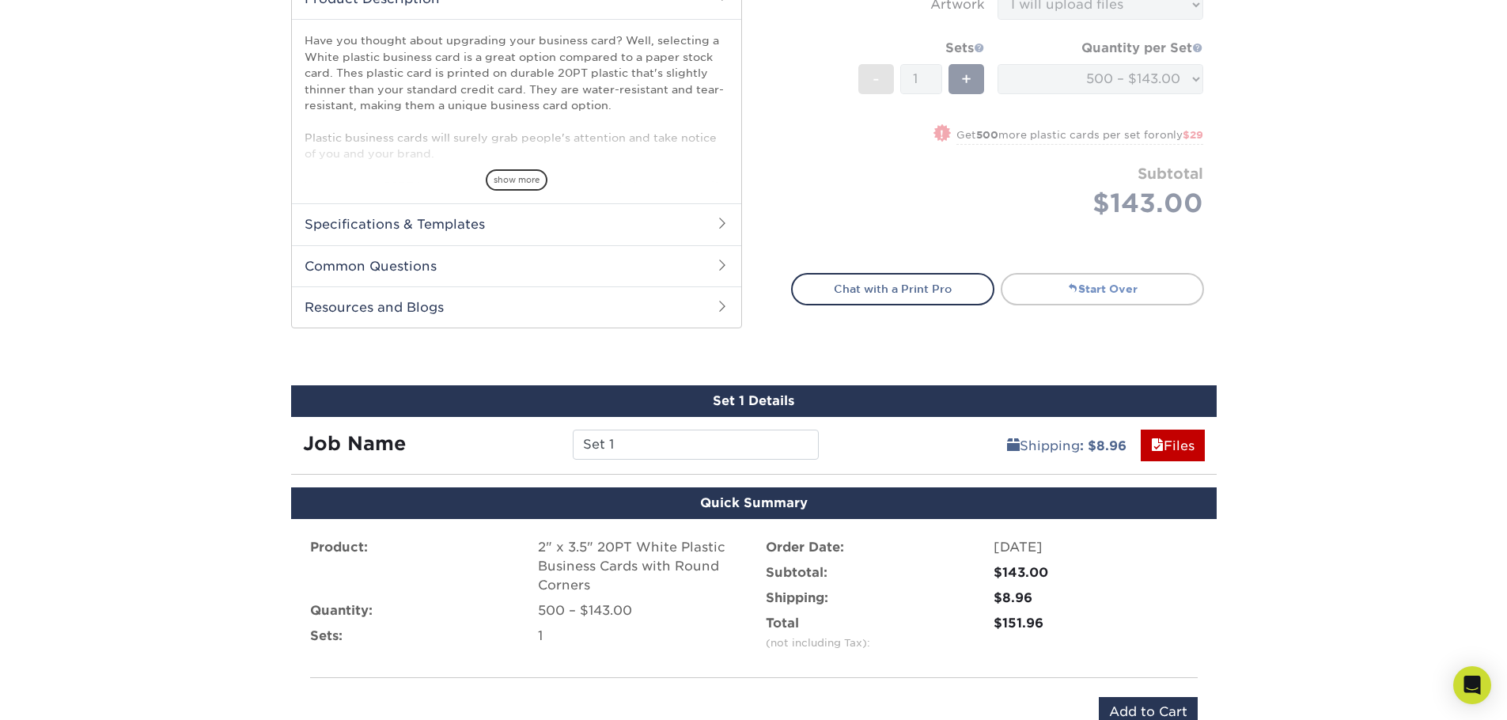
click at [1081, 288] on link "Start Over" at bounding box center [1102, 289] width 203 height 32
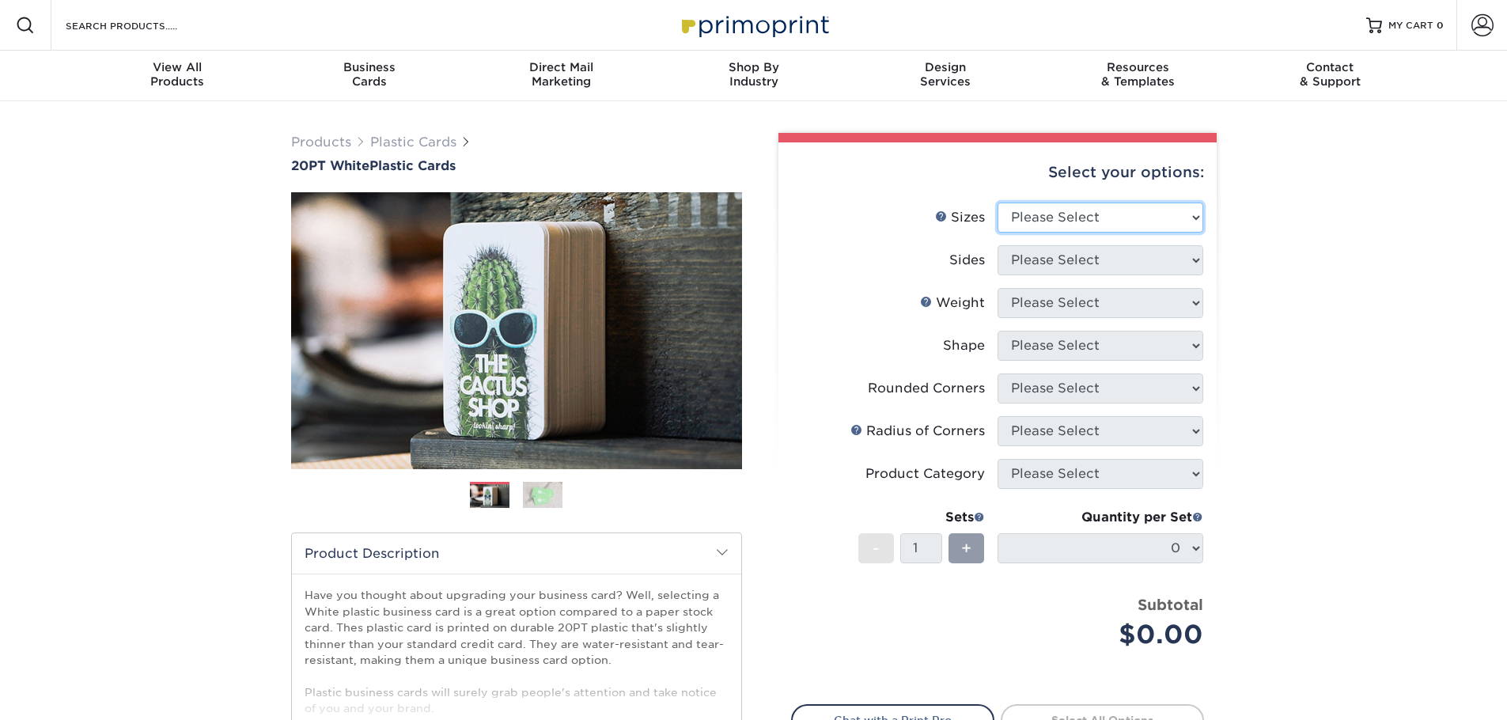
click at [1055, 218] on select "Please Select 2" x 3.5" 2" x 8" 2.12" x 3.375" 2.5" x 2.5" 4.25" x 6"" at bounding box center [1101, 218] width 206 height 30
select select "2.00x3.50"
click at [998, 203] on select "Please Select 2" x 3.5" 2" x 8" 2.12" x 3.375" 2.5" x 2.5" 4.25" x 6"" at bounding box center [1101, 218] width 206 height 30
click at [1054, 263] on select "Please Select Print Both Sides Print Front Only" at bounding box center [1101, 260] width 206 height 30
select select "32d3c223-f82c-492b-b915-ba065a00862f"
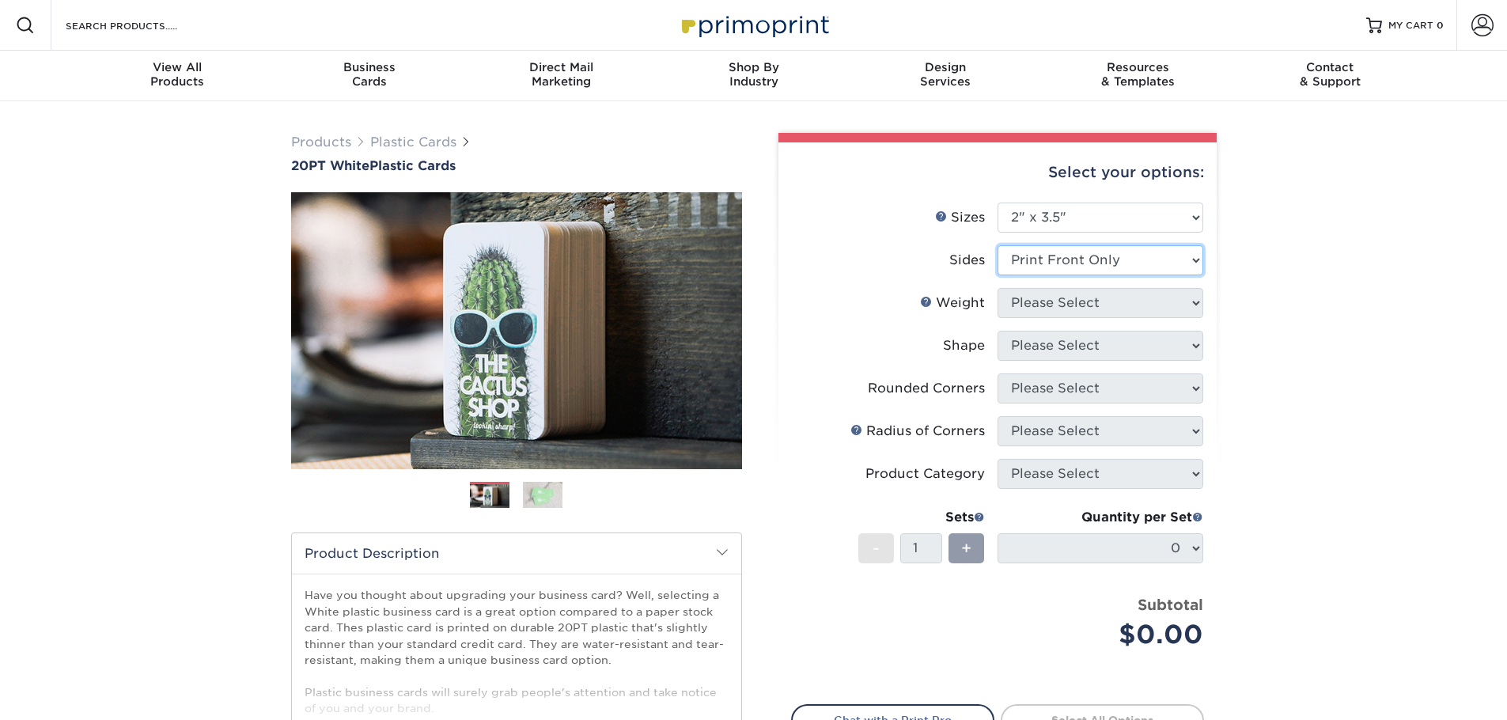
click at [998, 245] on select "Please Select Print Both Sides Print Front Only" at bounding box center [1101, 260] width 206 height 30
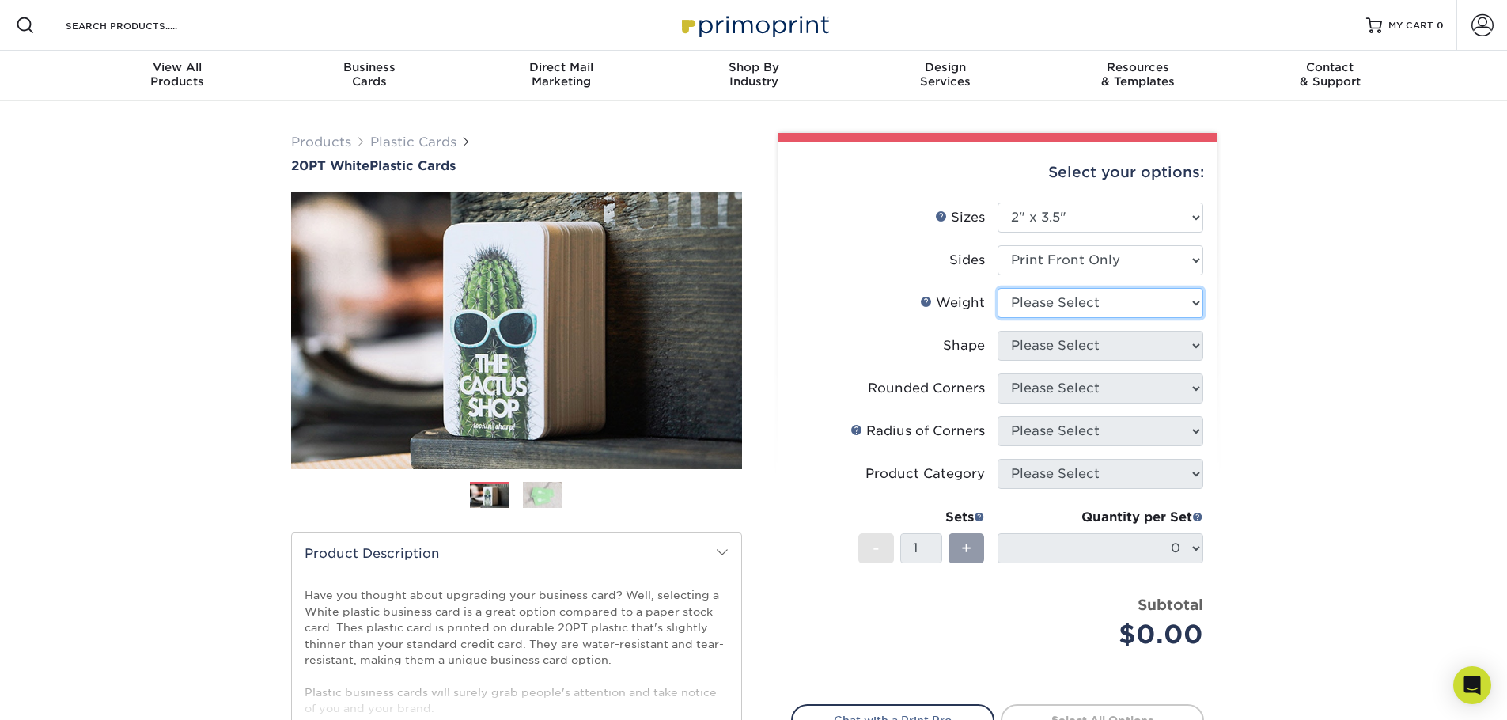
click at [1053, 307] on select "Please Select 20PT White Plastic" at bounding box center [1101, 303] width 206 height 30
select select "20PT White Plastic"
click at [998, 288] on select "Please Select 20PT White Plastic" at bounding box center [1101, 303] width 206 height 30
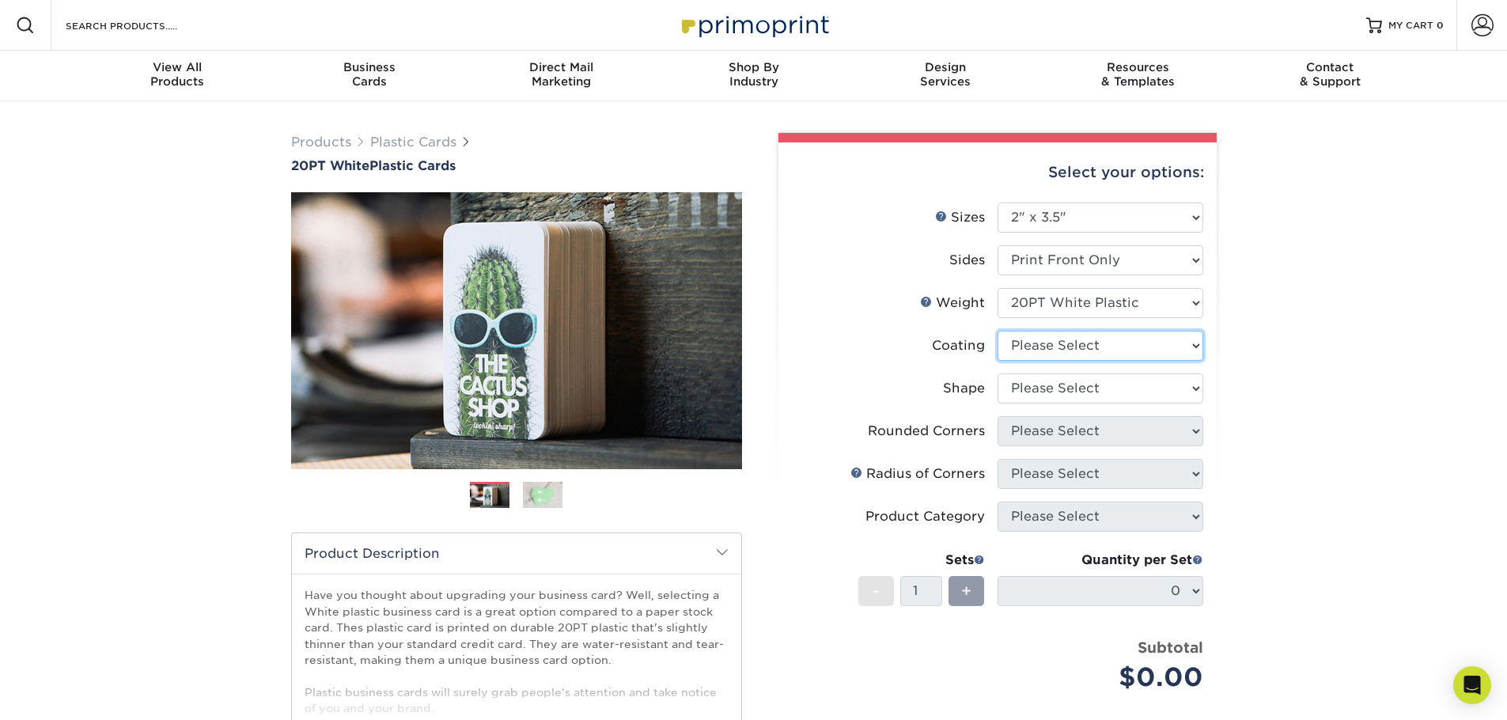
click at [1044, 347] on select at bounding box center [1101, 346] width 206 height 30
select select "3e7618de-abca-4bda-9f97-8b9129e913d8"
click at [998, 331] on select at bounding box center [1101, 346] width 206 height 30
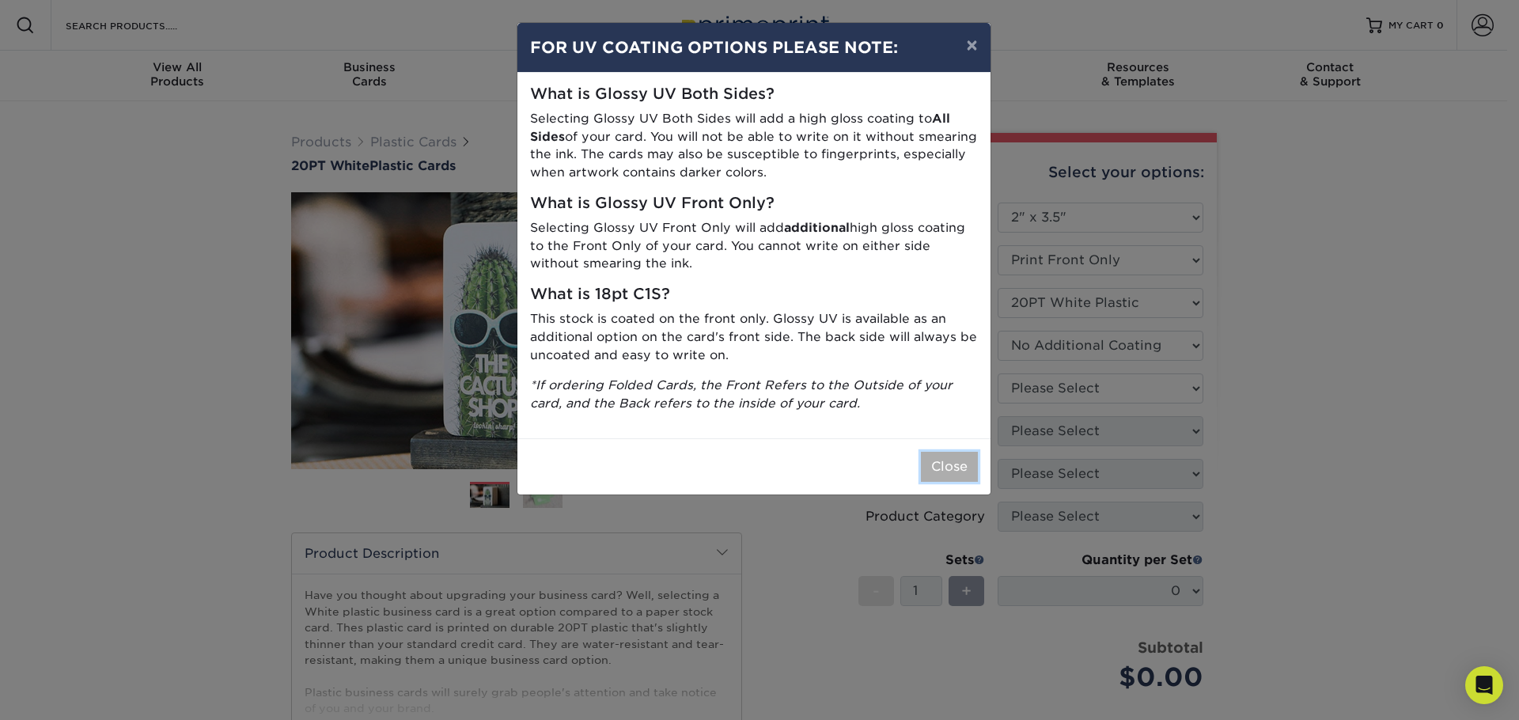
click at [949, 465] on button "Close" at bounding box center [949, 467] width 57 height 30
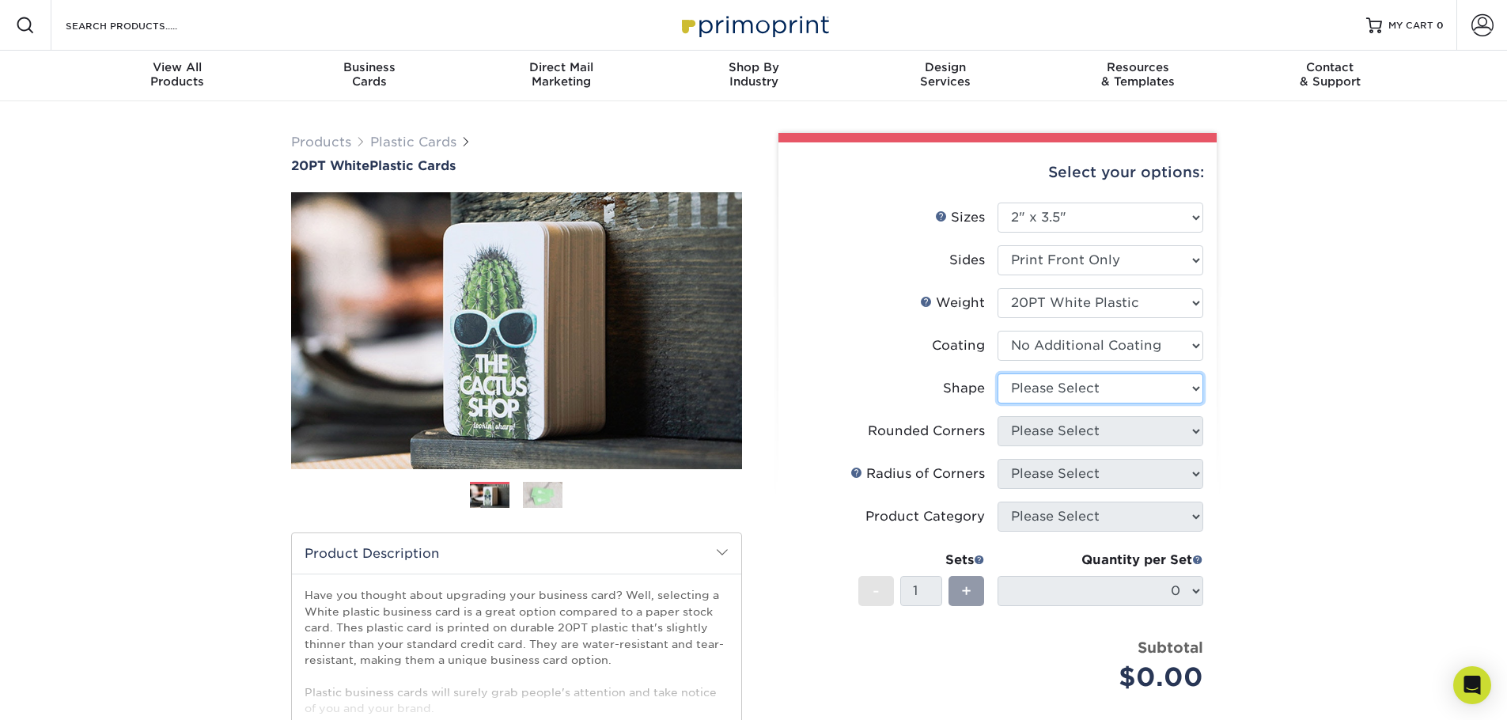
click at [1047, 391] on select "Please Select Oval Standard" at bounding box center [1101, 388] width 206 height 30
select select "standard"
click at [998, 373] on select "Please Select Oval Standard" at bounding box center [1101, 388] width 206 height 30
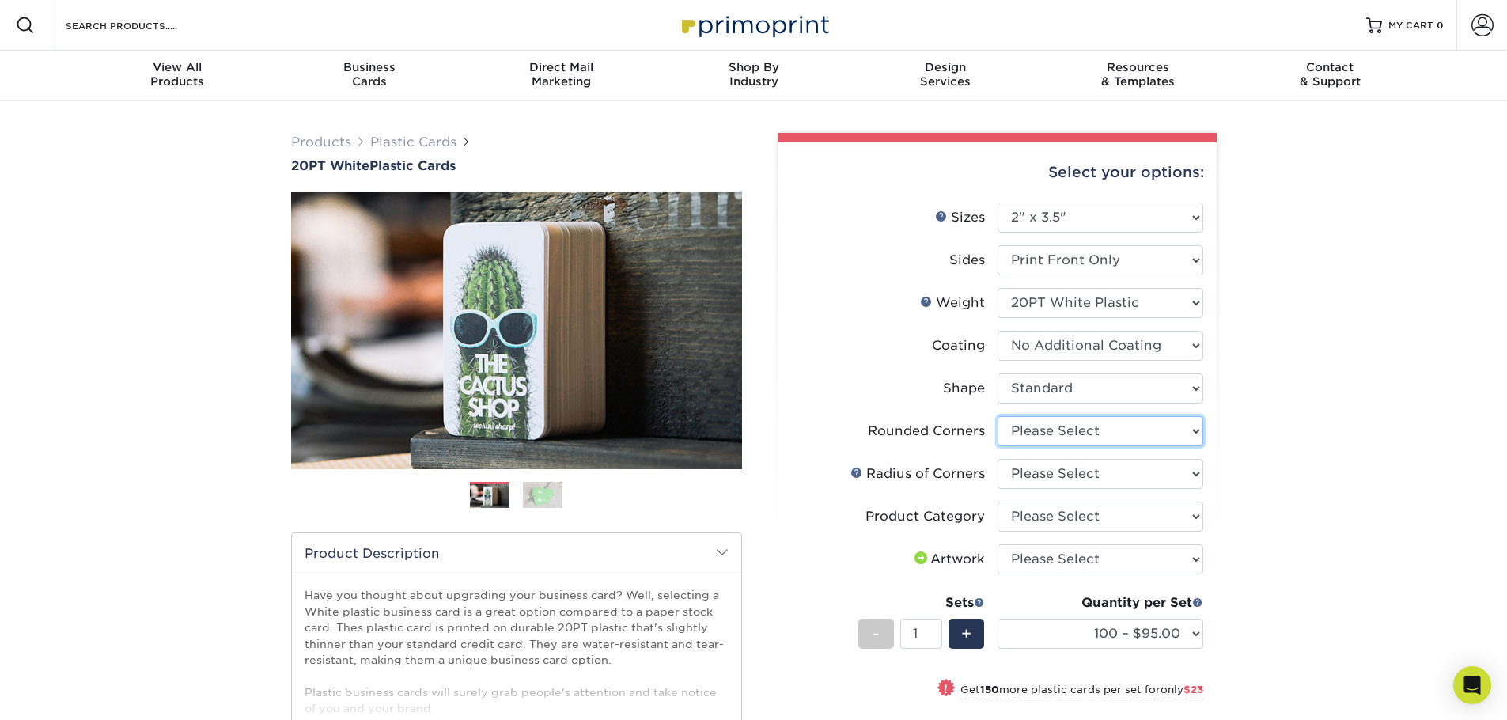
click at [1044, 435] on select "Please Select Yes - Round 4 Corners" at bounding box center [1101, 431] width 206 height 30
select select "7672df9e-0e0a-464d-8e1f-920c575e4da3"
click at [998, 416] on select "Please Select Yes - Round 4 Corners" at bounding box center [1101, 431] width 206 height 30
click at [1062, 467] on select "Please Select Rounded 1/8" Rounded 1/4"" at bounding box center [1101, 474] width 206 height 30
select select "589680c7-ee9a-431b-9d12-d7aeb1386a97"
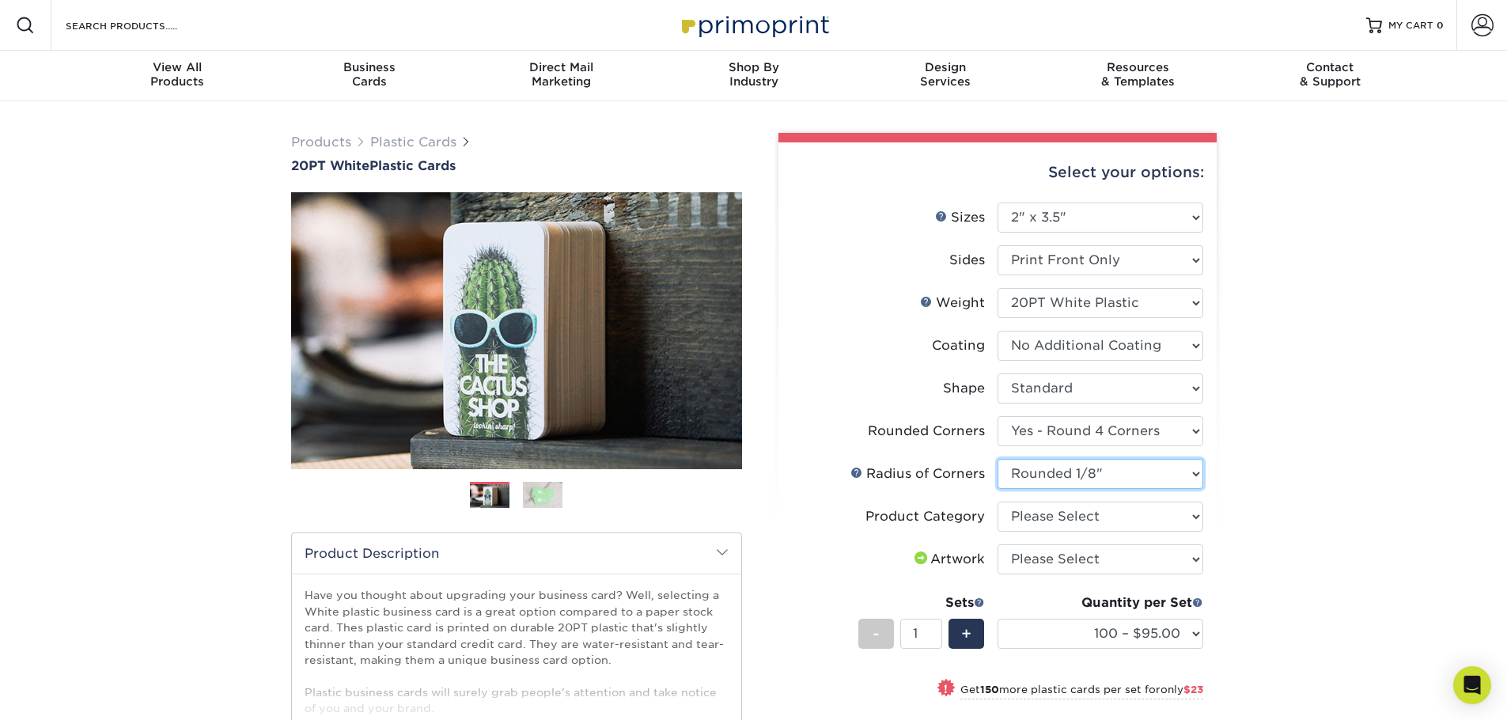
click at [998, 459] on select "Please Select Rounded 1/8" Rounded 1/4"" at bounding box center [1101, 474] width 206 height 30
click at [1064, 522] on select "Please Select Business Cards" at bounding box center [1101, 517] width 206 height 30
select select "3b5148f1-0588-4f88-a218-97bcfdce65c1"
click at [998, 502] on select "Please Select Business Cards" at bounding box center [1101, 517] width 206 height 30
click at [1062, 559] on select "Please Select I will upload files I need a design - $100" at bounding box center [1101, 559] width 206 height 30
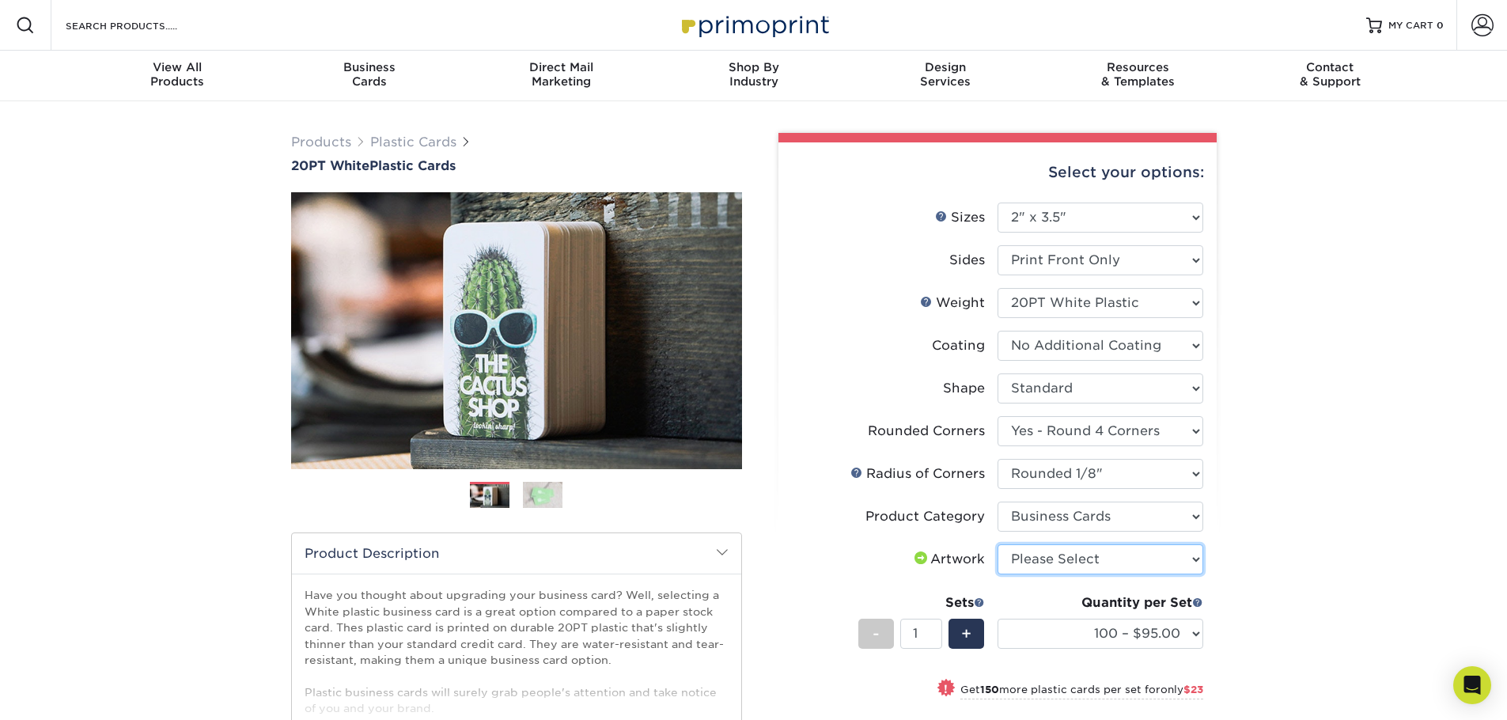
select select "upload"
click at [998, 544] on select "Please Select I will upload files I need a design - $100" at bounding box center [1101, 559] width 206 height 30
click at [1255, 530] on div "Products Plastic Cards 20PT White Plastic Cards Previous Next and" at bounding box center [753, 556] width 1507 height 911
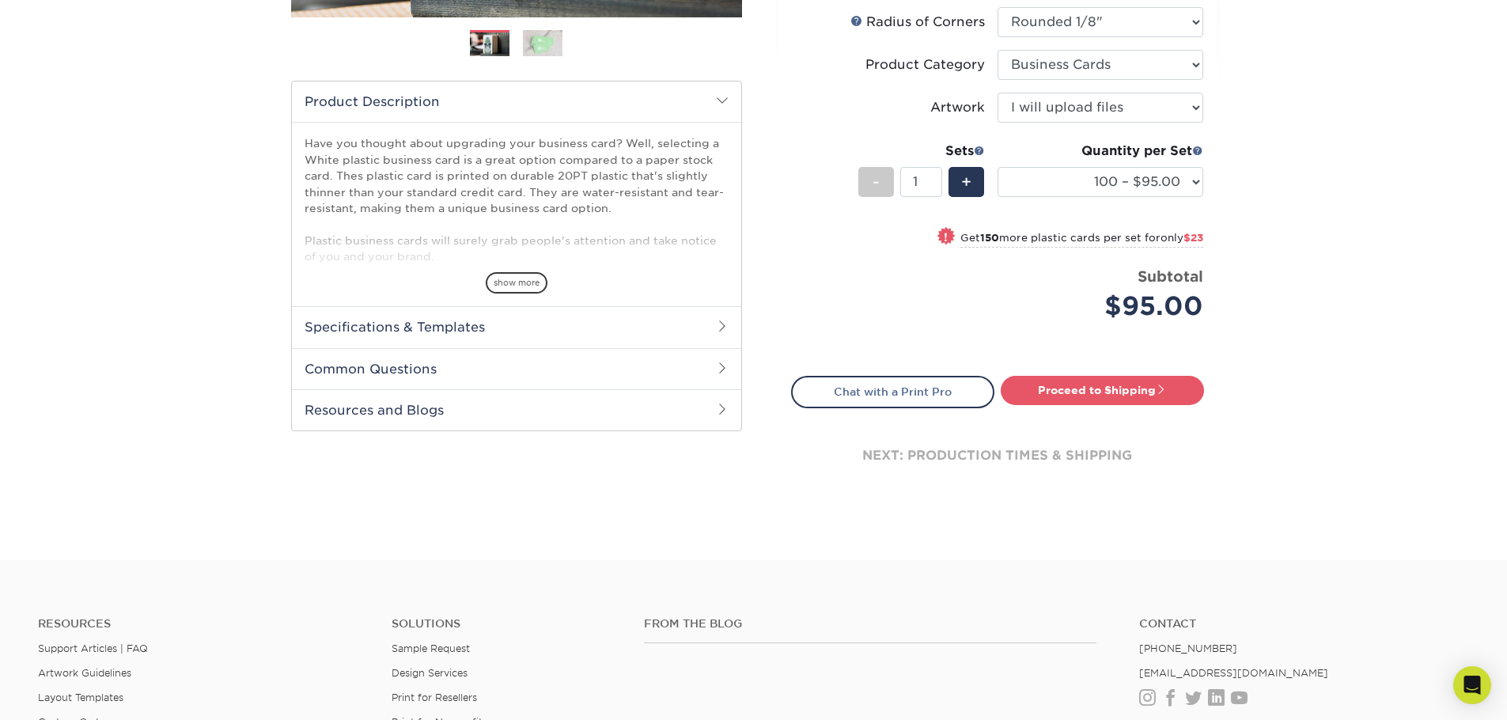
scroll to position [475, 0]
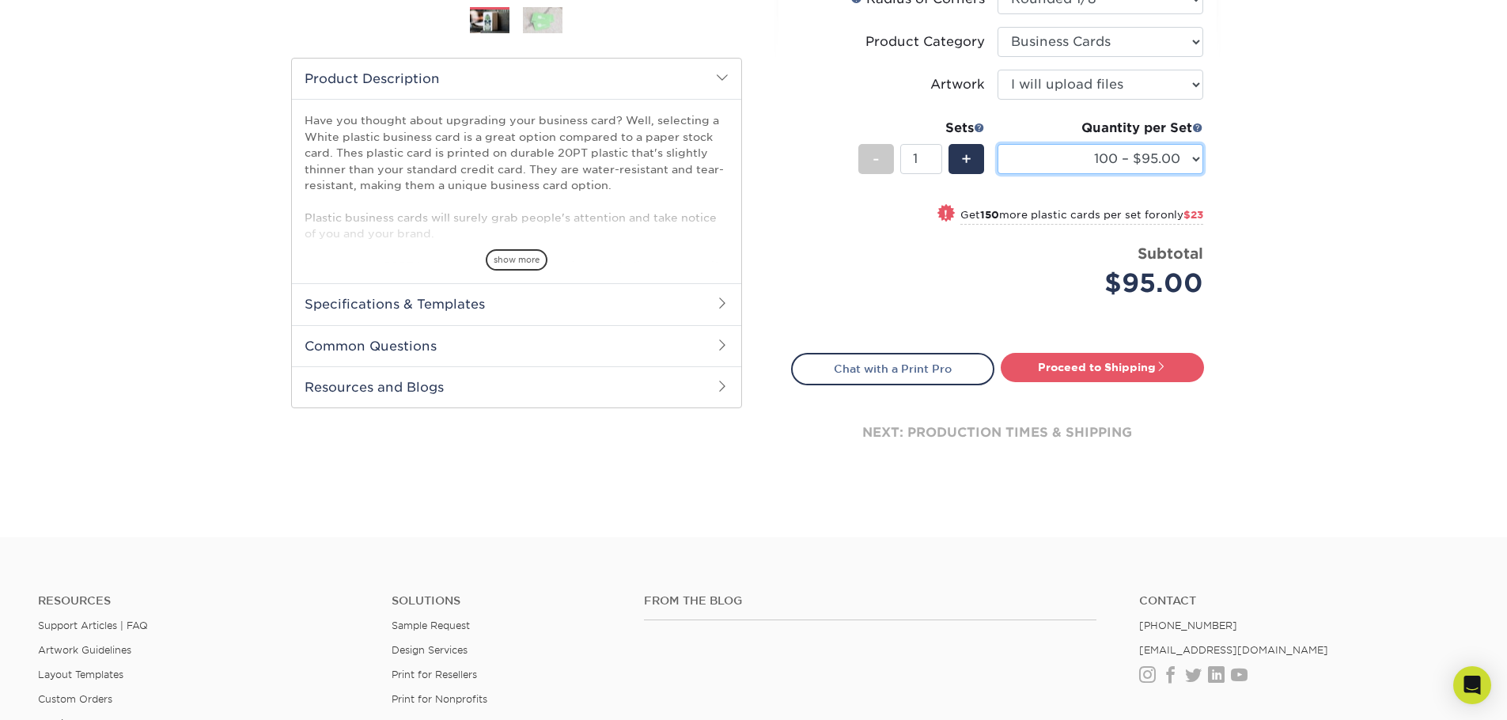
click at [1094, 161] on select "100 – $95.00 250 – $118.00 500 – $143.00 1000 – $172.00 2500 – $400.00 5000 – $…" at bounding box center [1101, 159] width 206 height 30
